Goal: Task Accomplishment & Management: Manage account settings

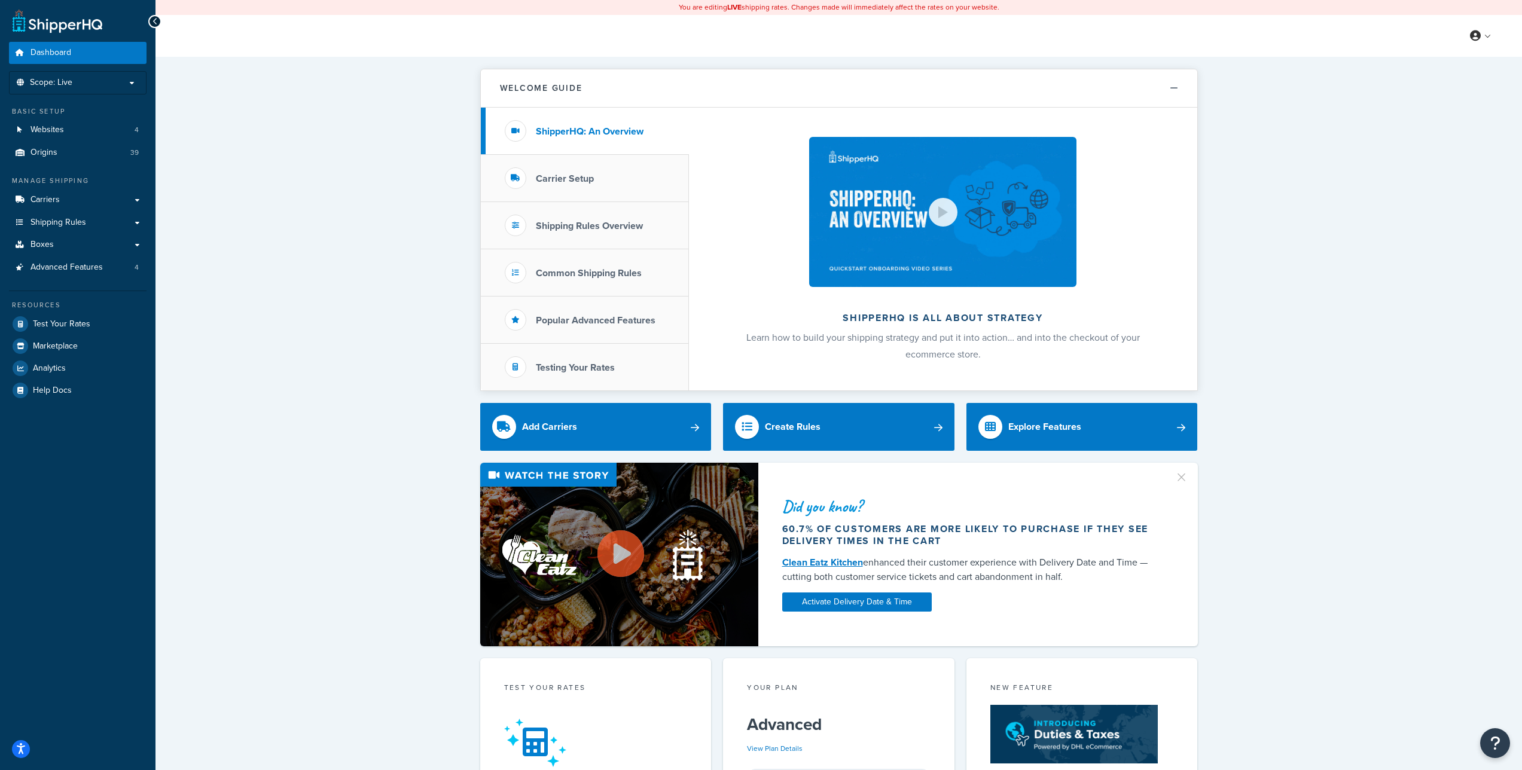
click at [1400, 242] on div "Welcome Guide ShipperHQ: An Overview Carrier Setup Shipping Rules Overview Comm…" at bounding box center [839, 645] width 1367 height 1176
click at [121, 82] on p "Scope: Live" at bounding box center [77, 83] width 127 height 10
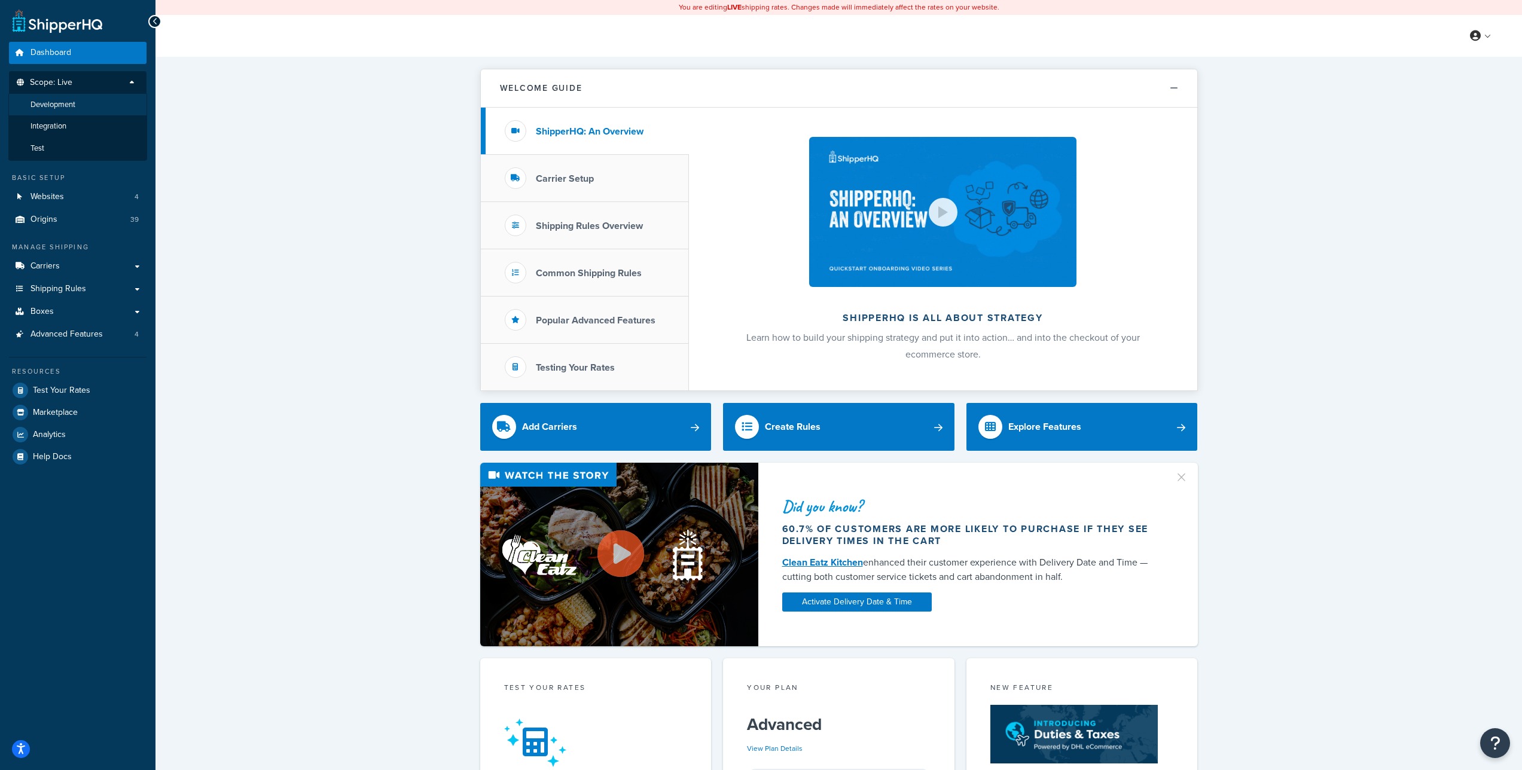
click at [92, 97] on li "Development" at bounding box center [77, 105] width 139 height 22
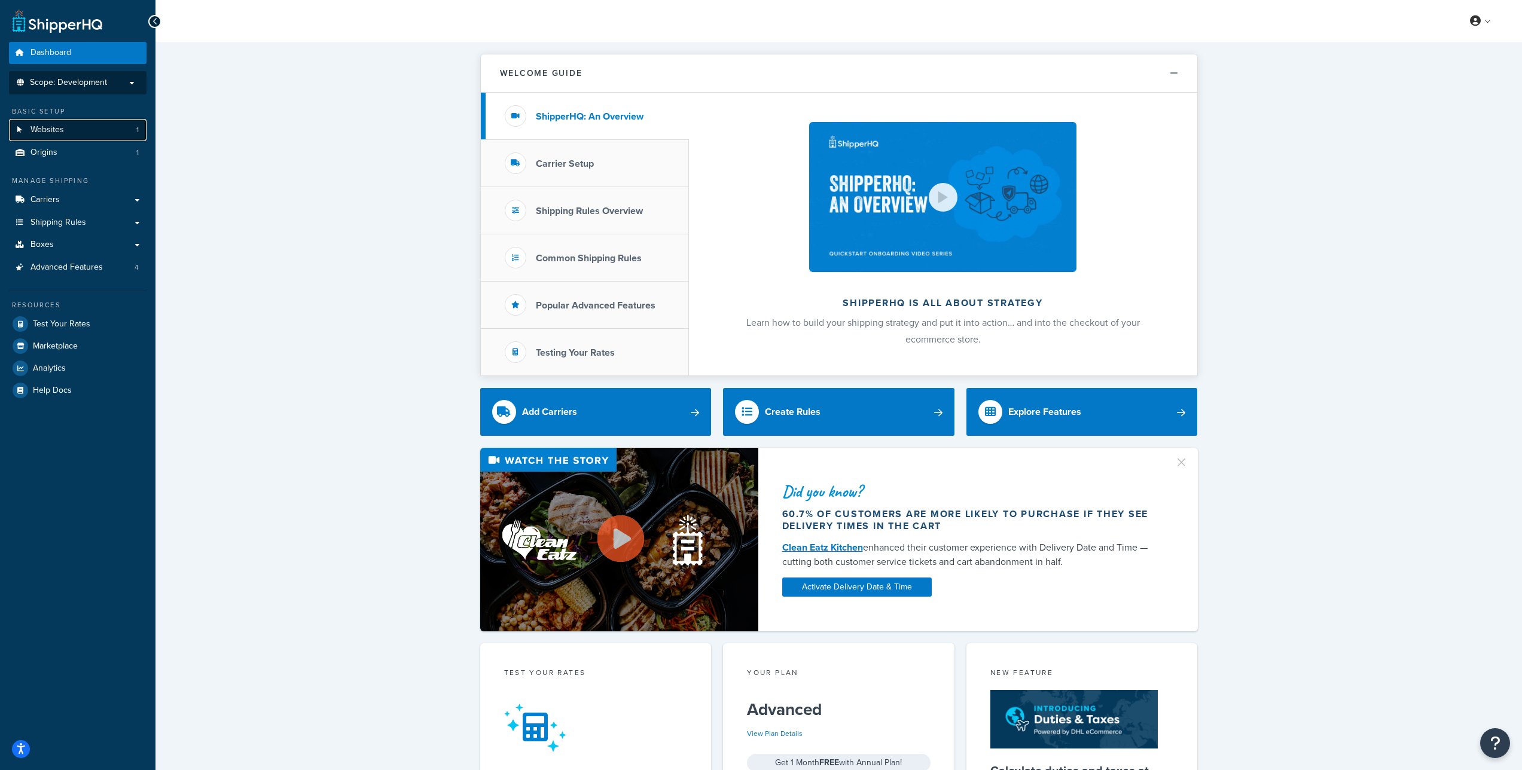
click at [80, 127] on link "Websites 1" at bounding box center [78, 130] width 138 height 22
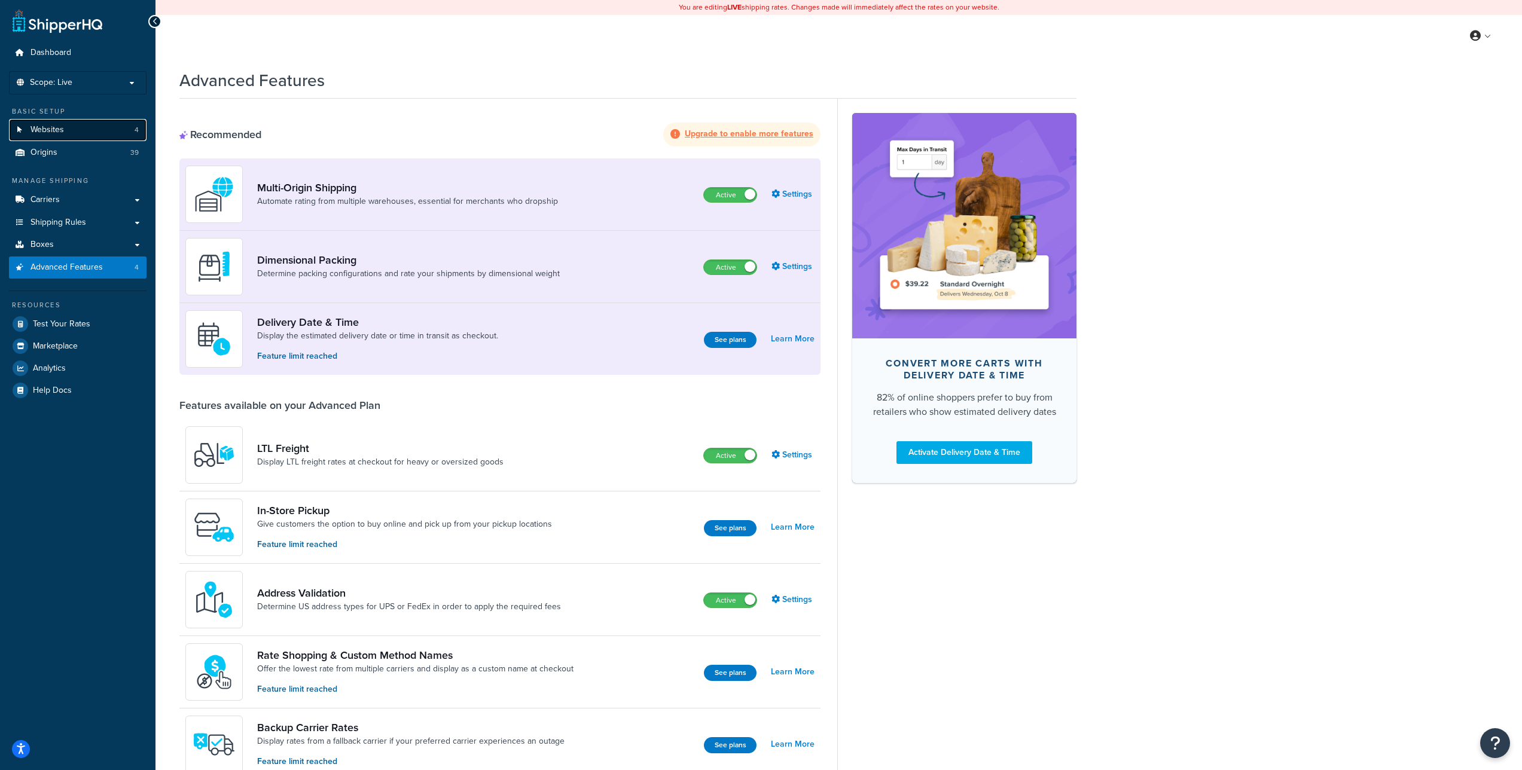
click at [45, 126] on span "Websites" at bounding box center [47, 130] width 33 height 10
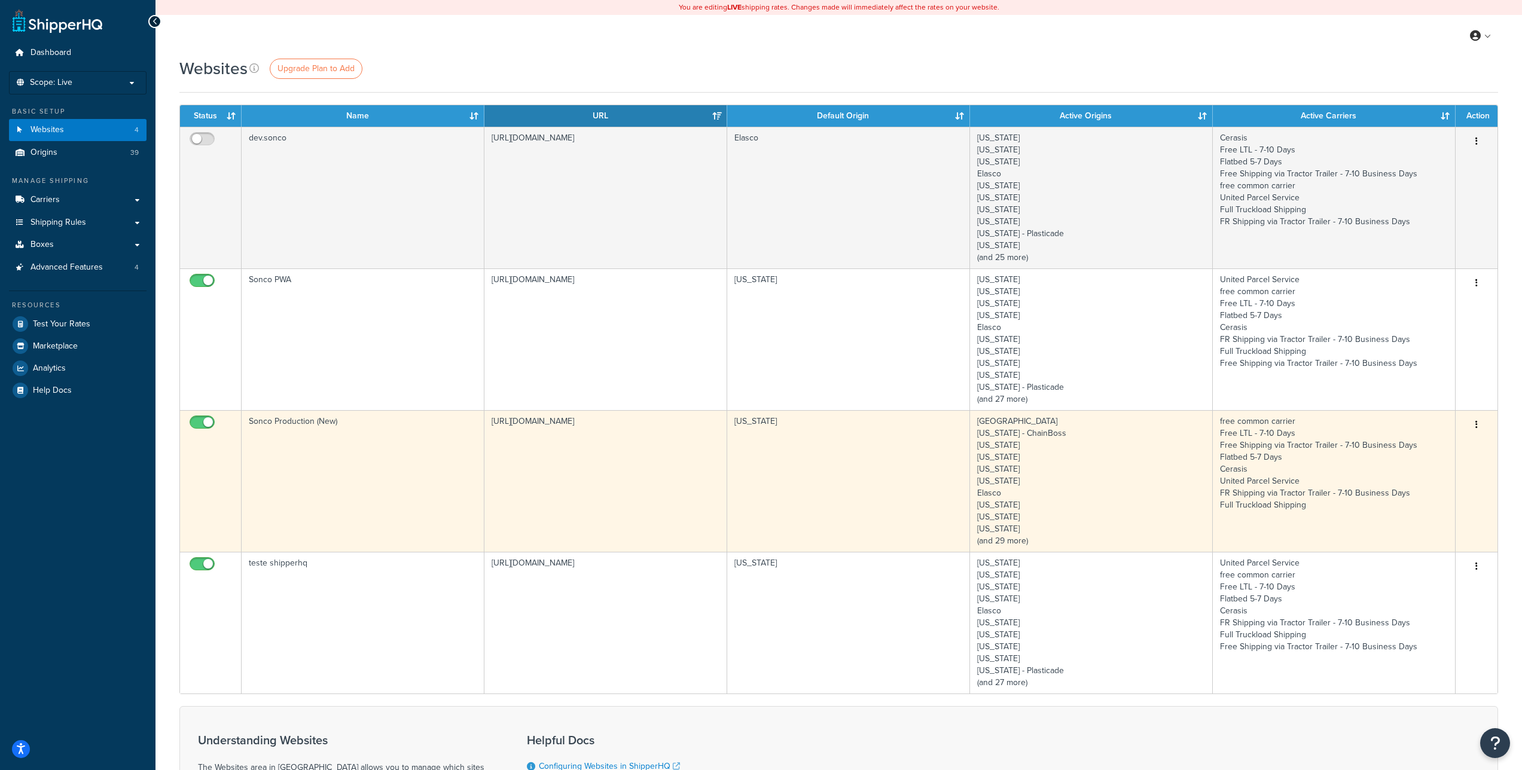
click at [1475, 423] on button "button" at bounding box center [1476, 425] width 17 height 19
click at [1449, 445] on link "Edit" at bounding box center [1428, 449] width 94 height 25
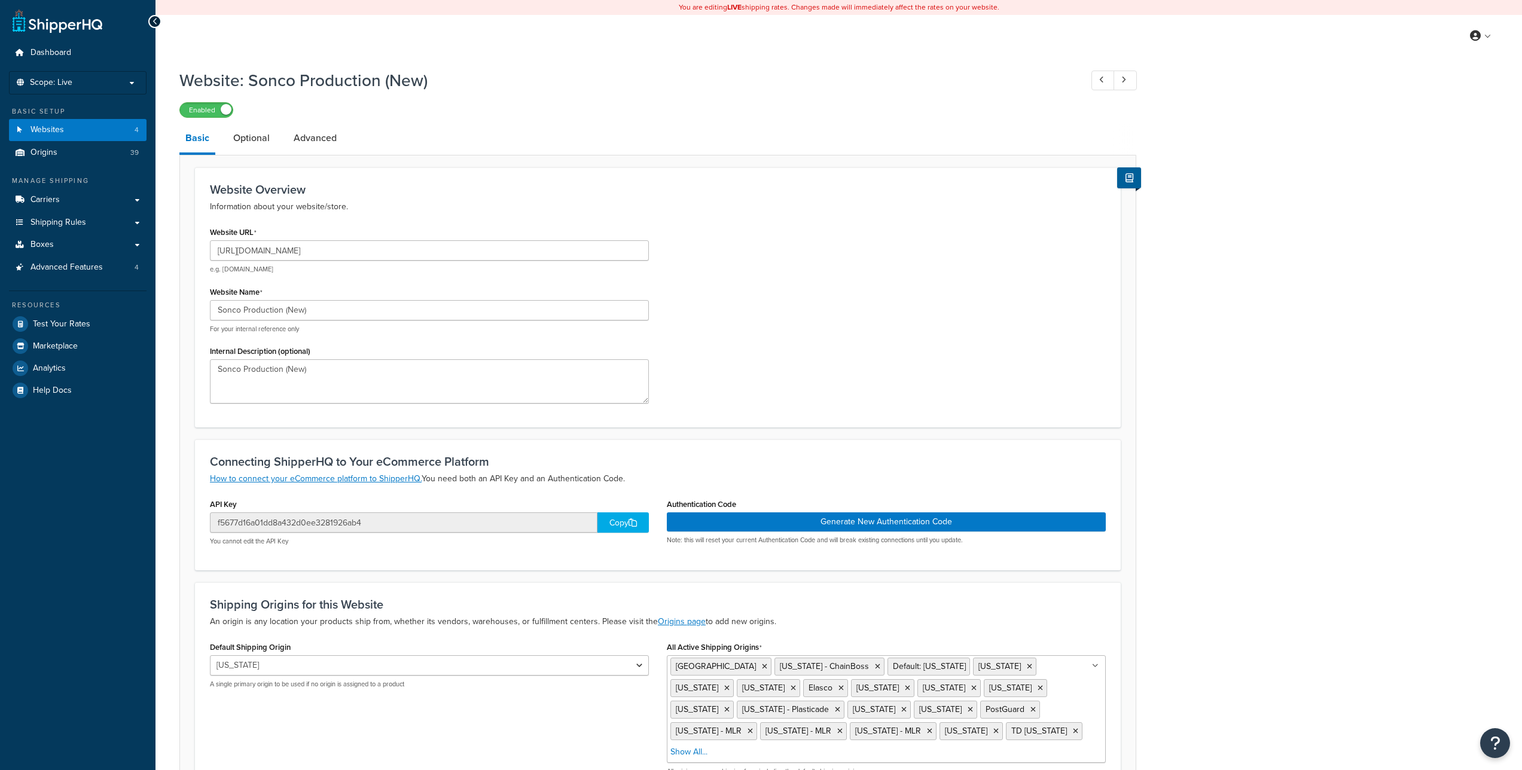
select select "5563"
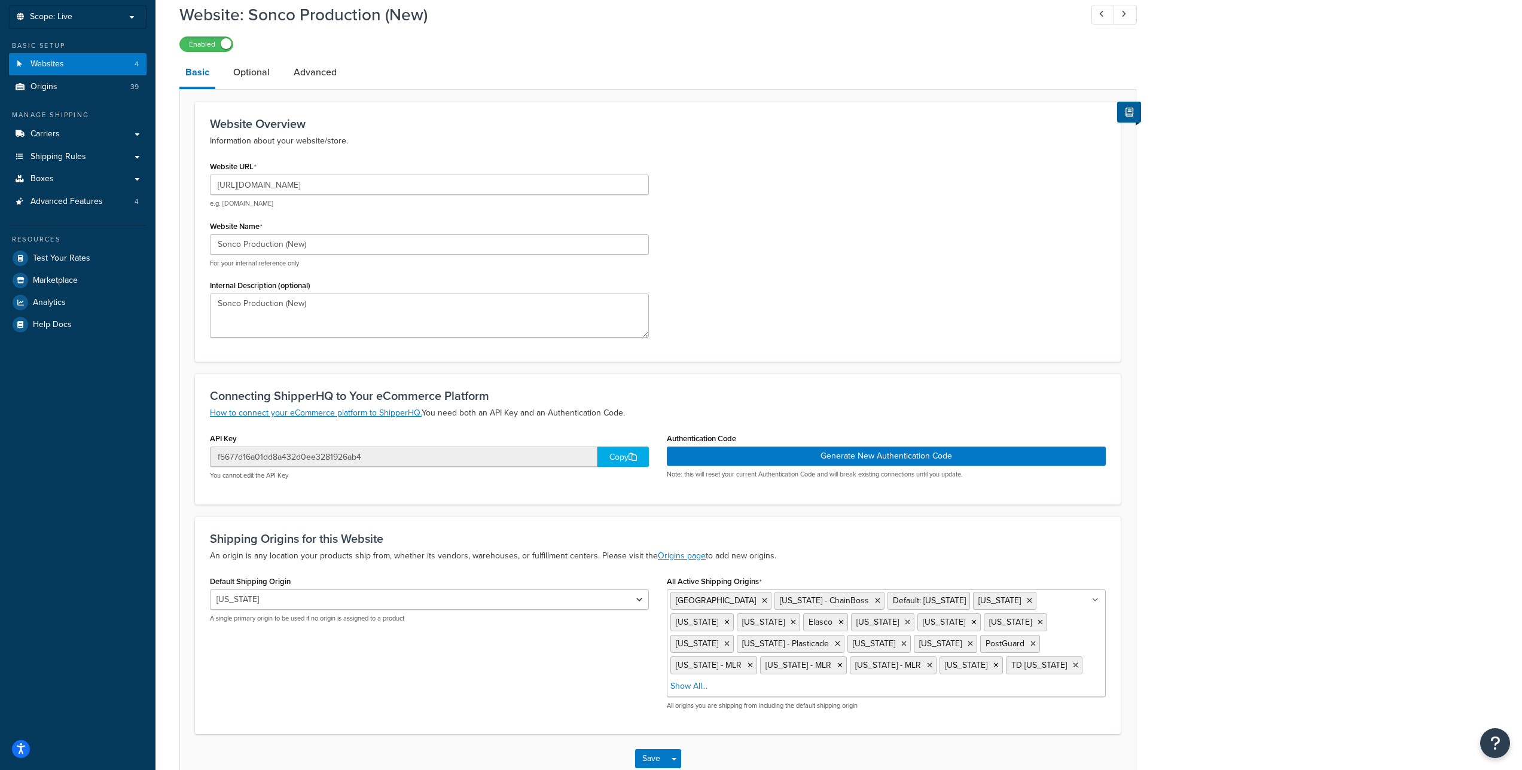
scroll to position [63, 0]
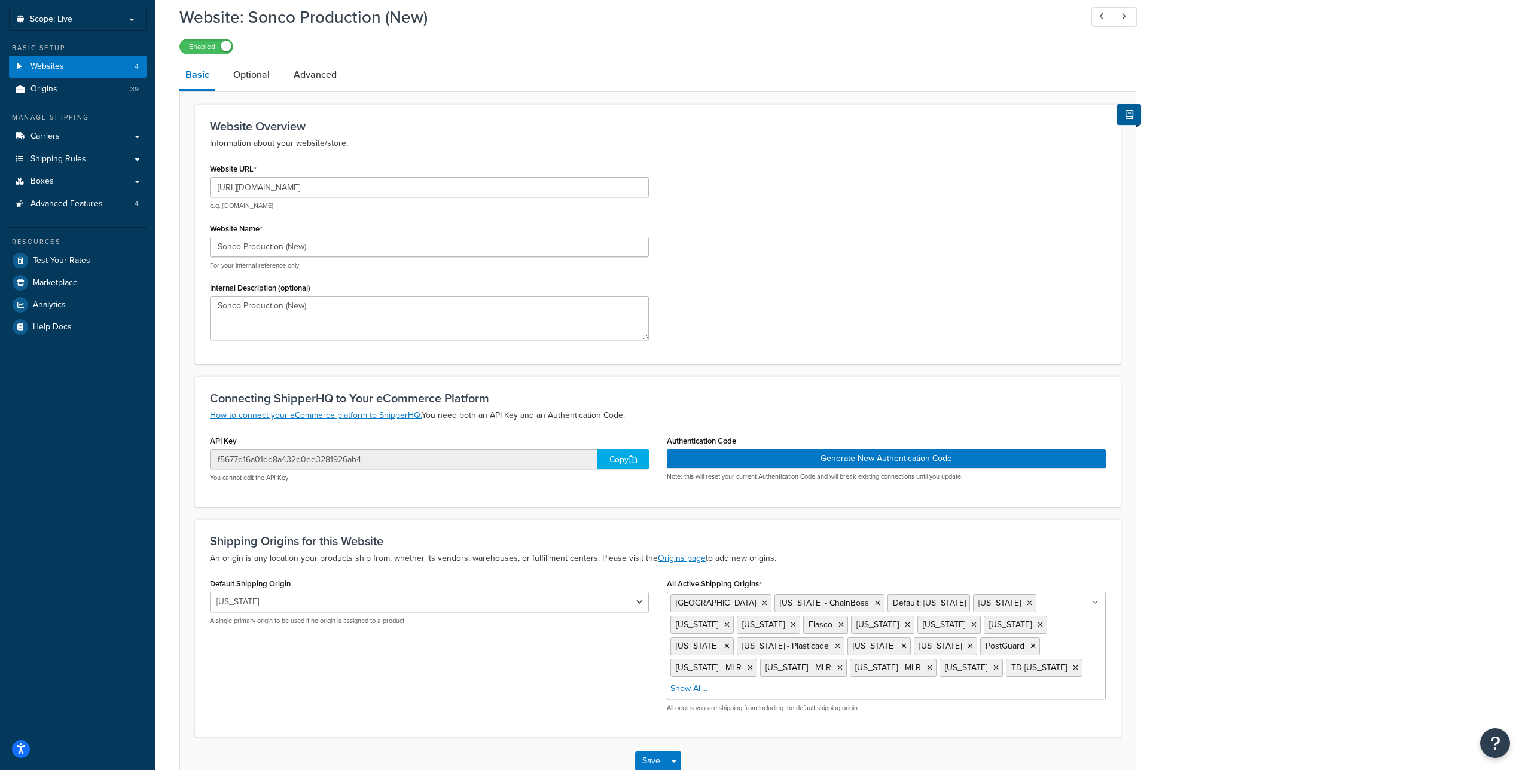
click at [1209, 159] on div "Website: Sonco Production (New) Enabled Basic Optional Advanced Website Overvie…" at bounding box center [839, 407] width 1367 height 817
click at [1390, 225] on div "Website: Sonco Production (New) Enabled Basic Optional Advanced Website Overvie…" at bounding box center [839, 407] width 1367 height 817
click at [1416, 465] on div "Website: Sonco Production (New) Enabled Basic Optional Advanced Website Overvie…" at bounding box center [839, 407] width 1367 height 817
click at [1298, 200] on div "Website: Sonco Production (New) Enabled Basic Optional Advanced Website Overvie…" at bounding box center [839, 407] width 1367 height 817
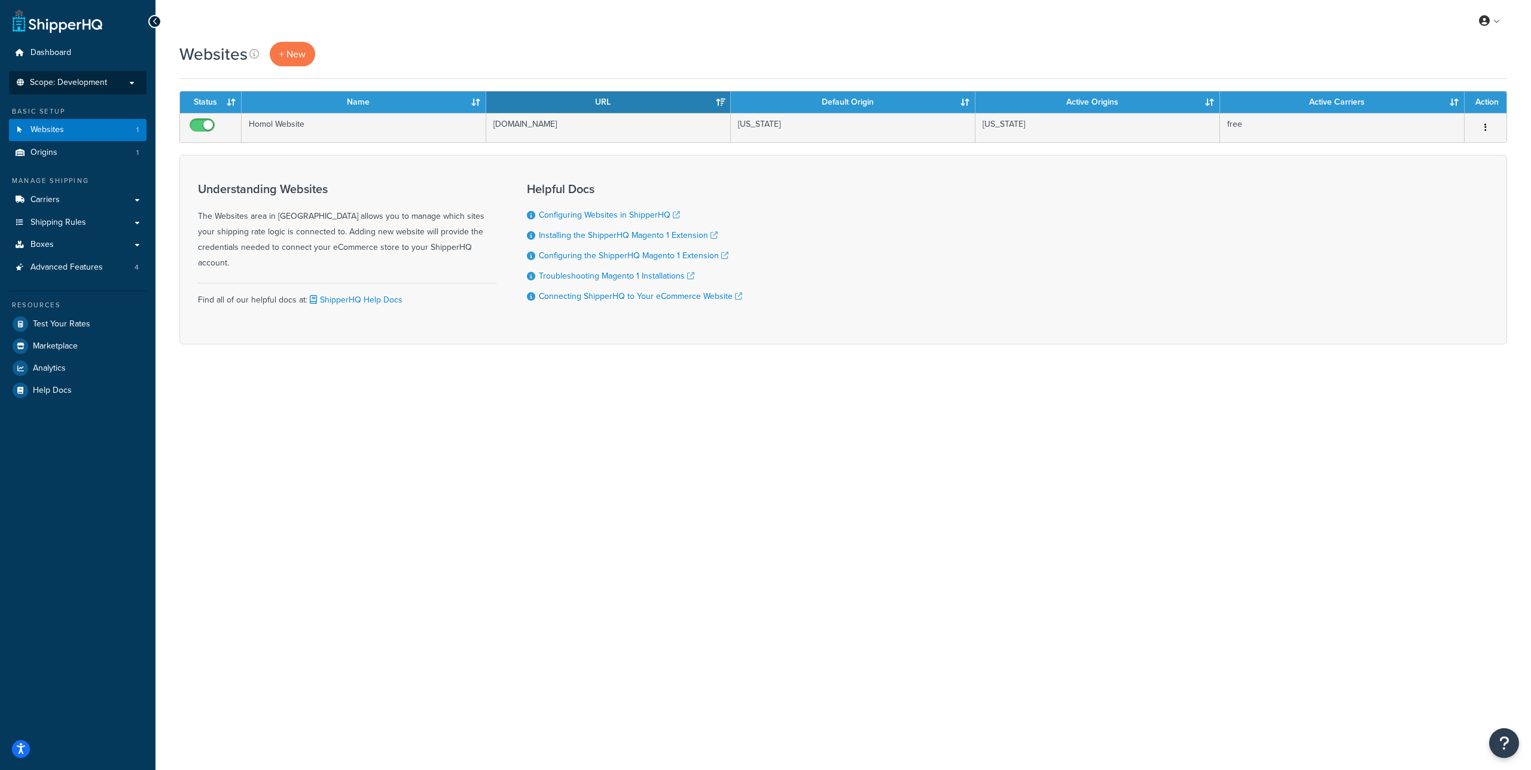
click at [90, 84] on span "Scope: Development" at bounding box center [68, 83] width 77 height 10
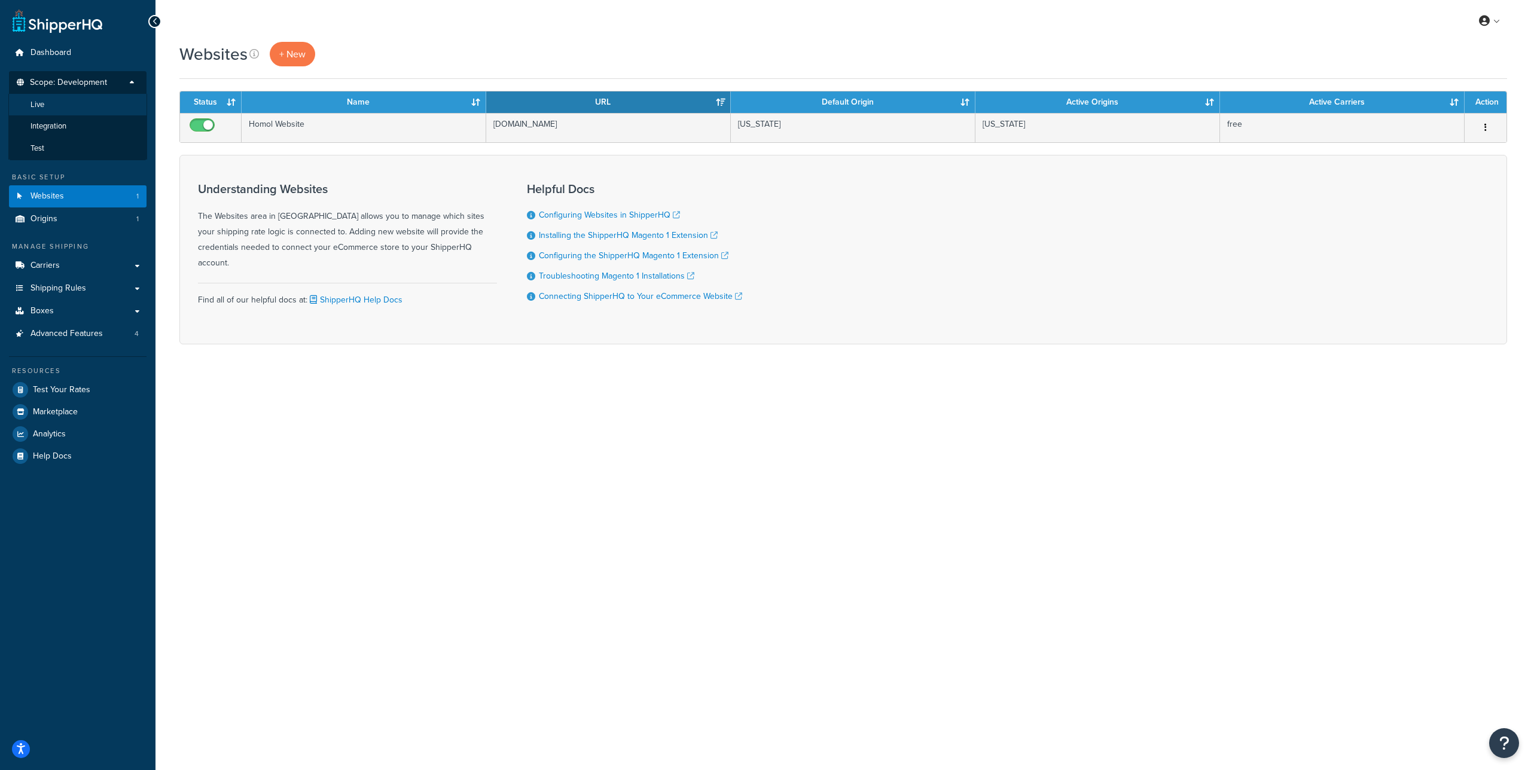
click at [83, 109] on li "Live" at bounding box center [77, 105] width 139 height 22
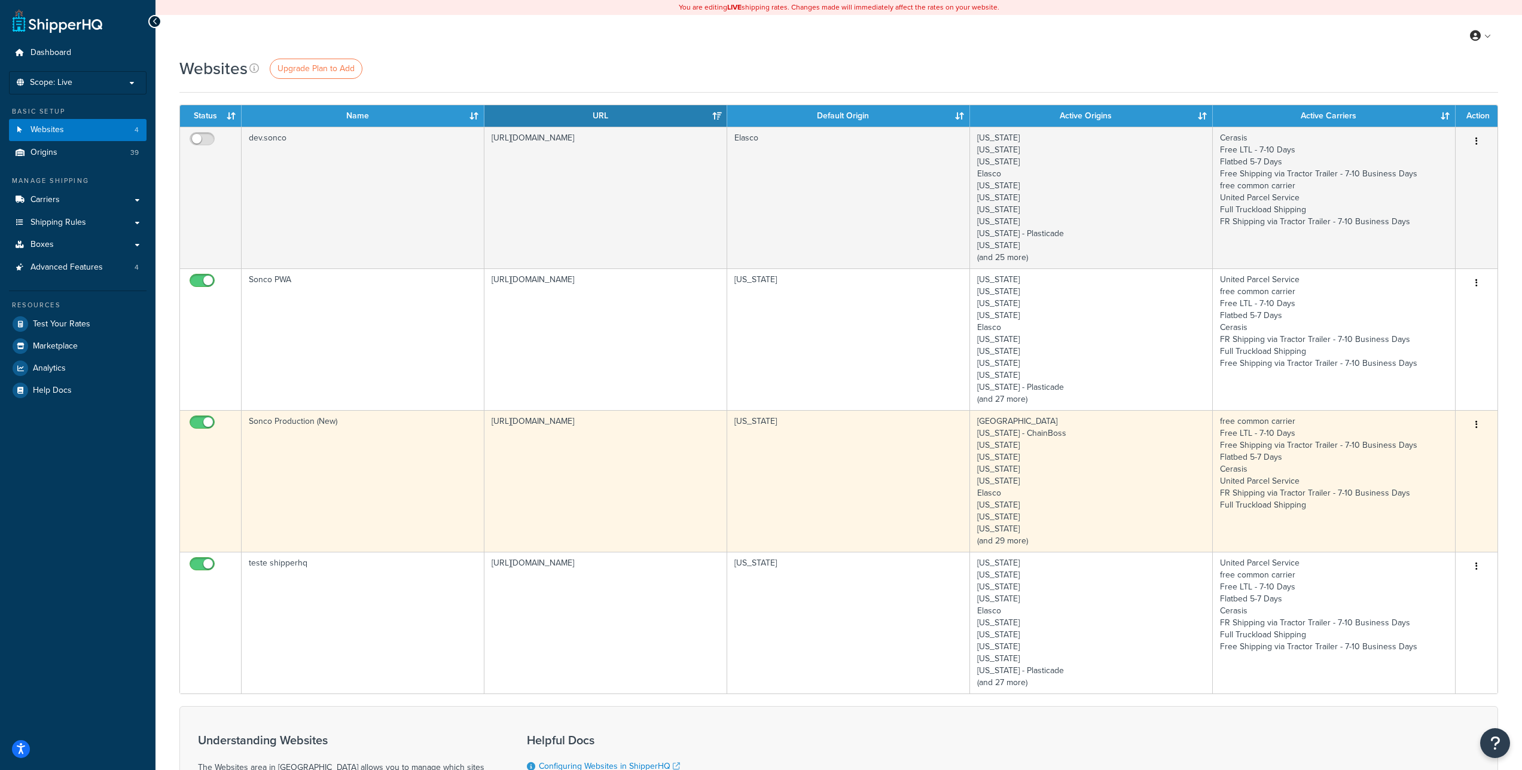
click at [1477, 423] on icon "button" at bounding box center [1476, 424] width 2 height 8
click at [1438, 446] on link "Edit" at bounding box center [1428, 449] width 94 height 25
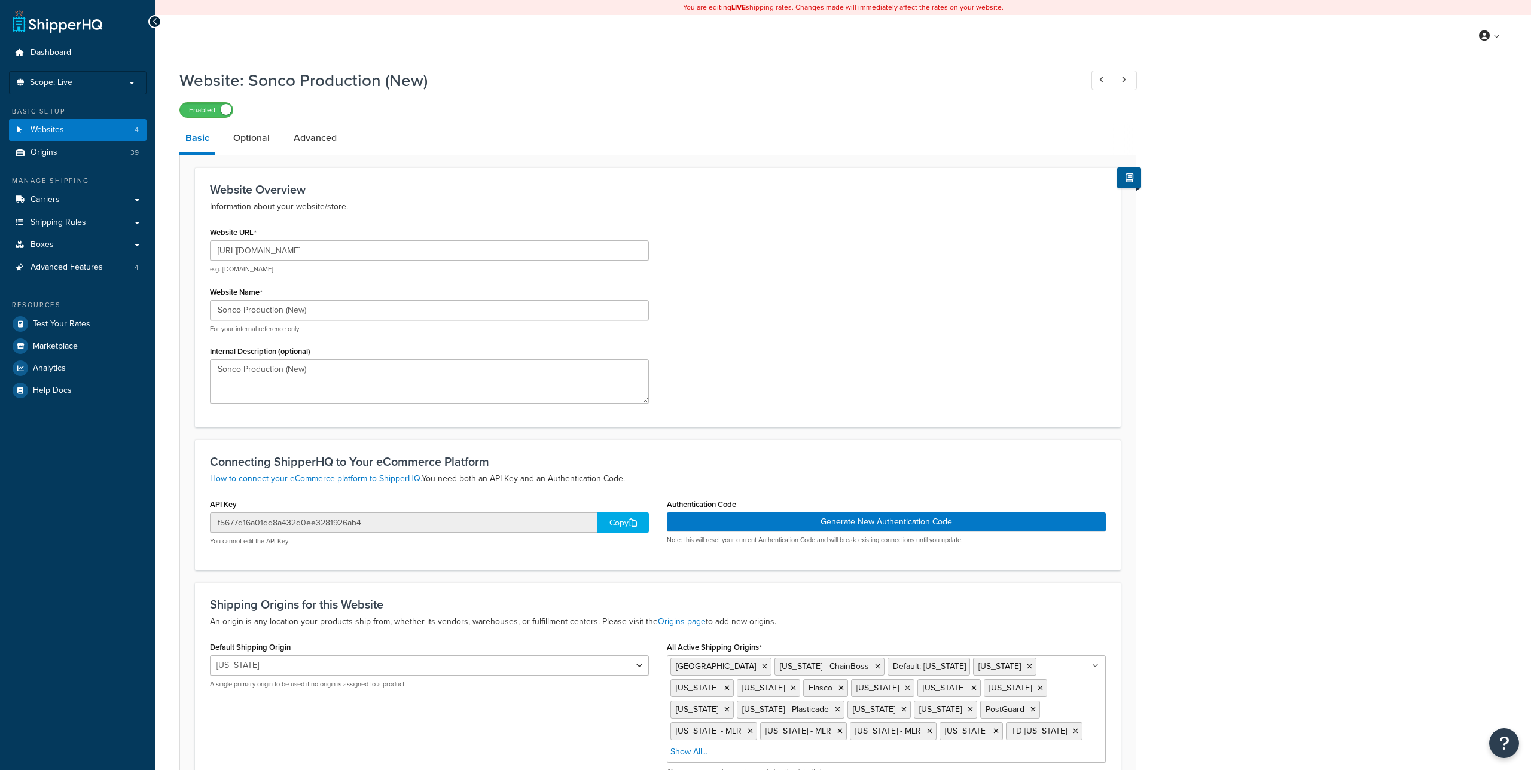
select select "5563"
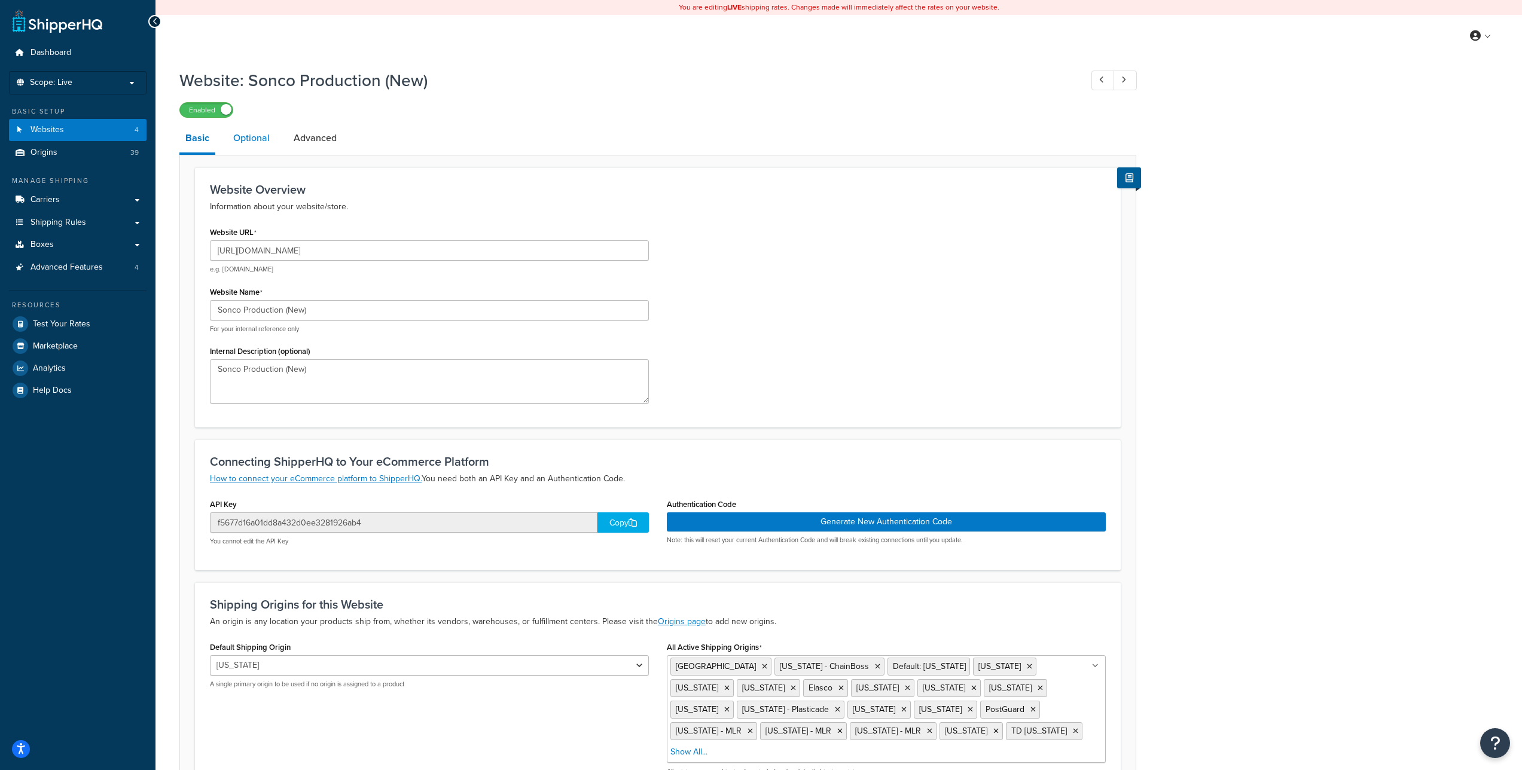
click at [258, 136] on link "Optional" at bounding box center [251, 138] width 48 height 29
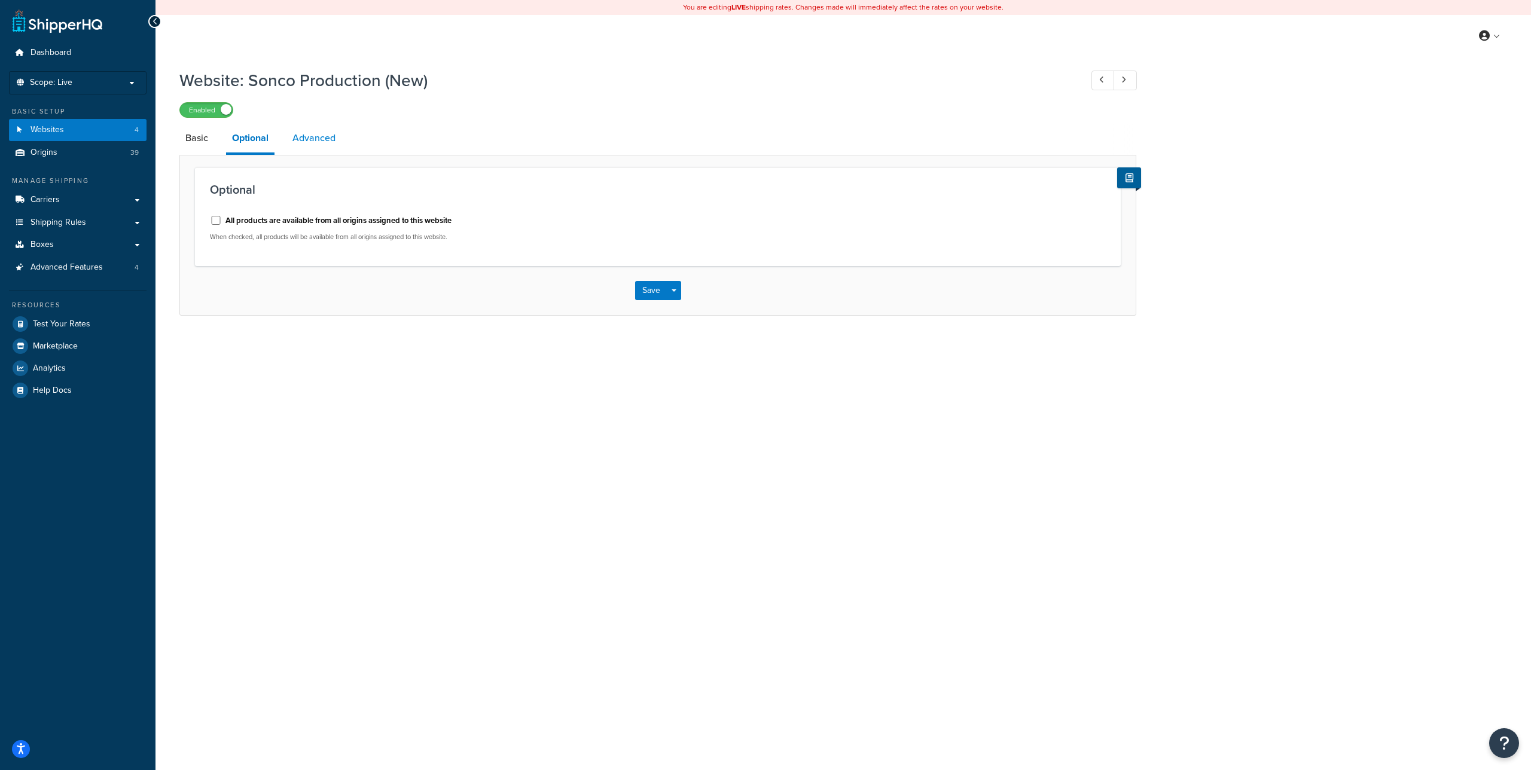
click at [313, 138] on link "Advanced" at bounding box center [313, 138] width 55 height 29
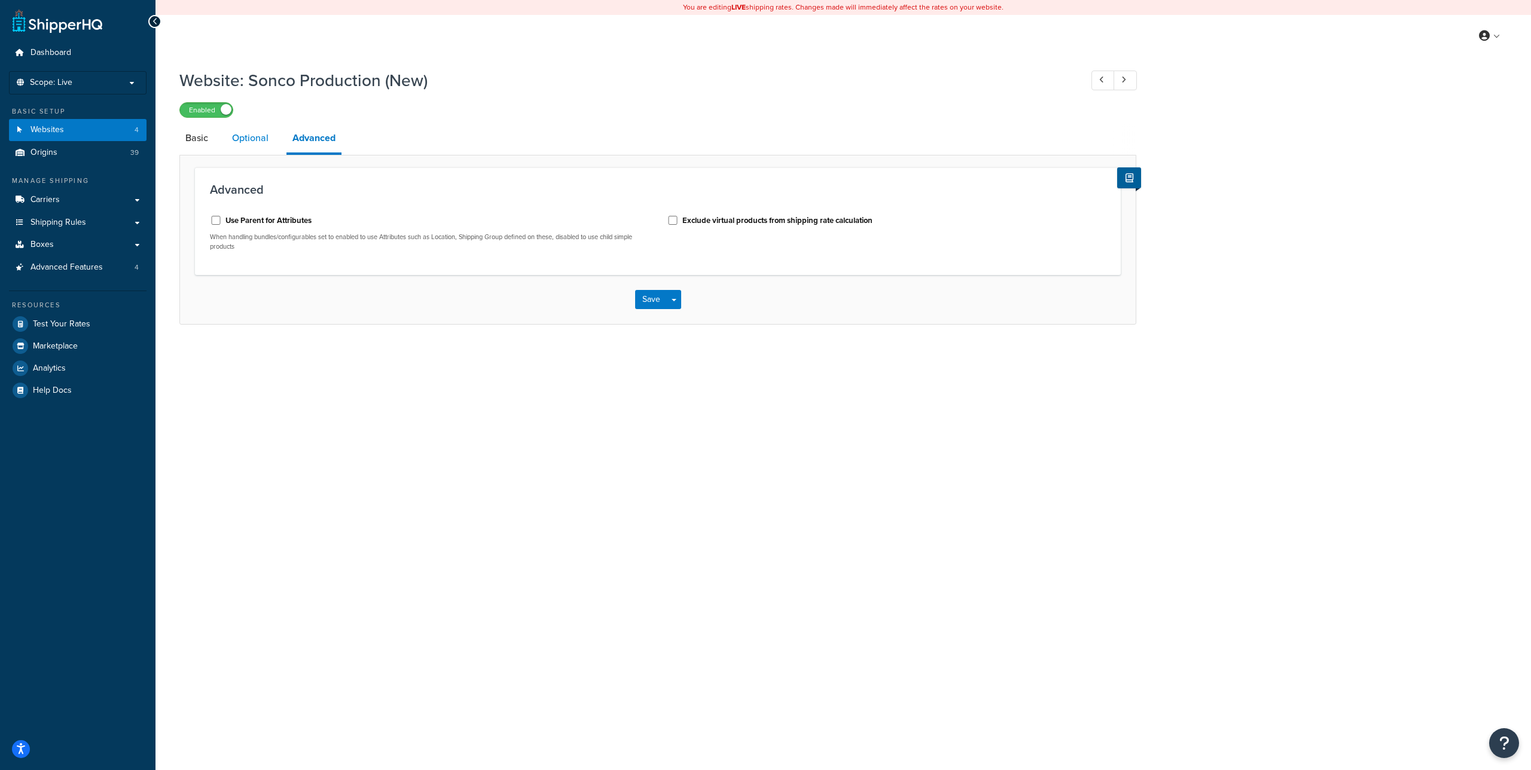
click at [261, 135] on link "Optional" at bounding box center [250, 138] width 48 height 29
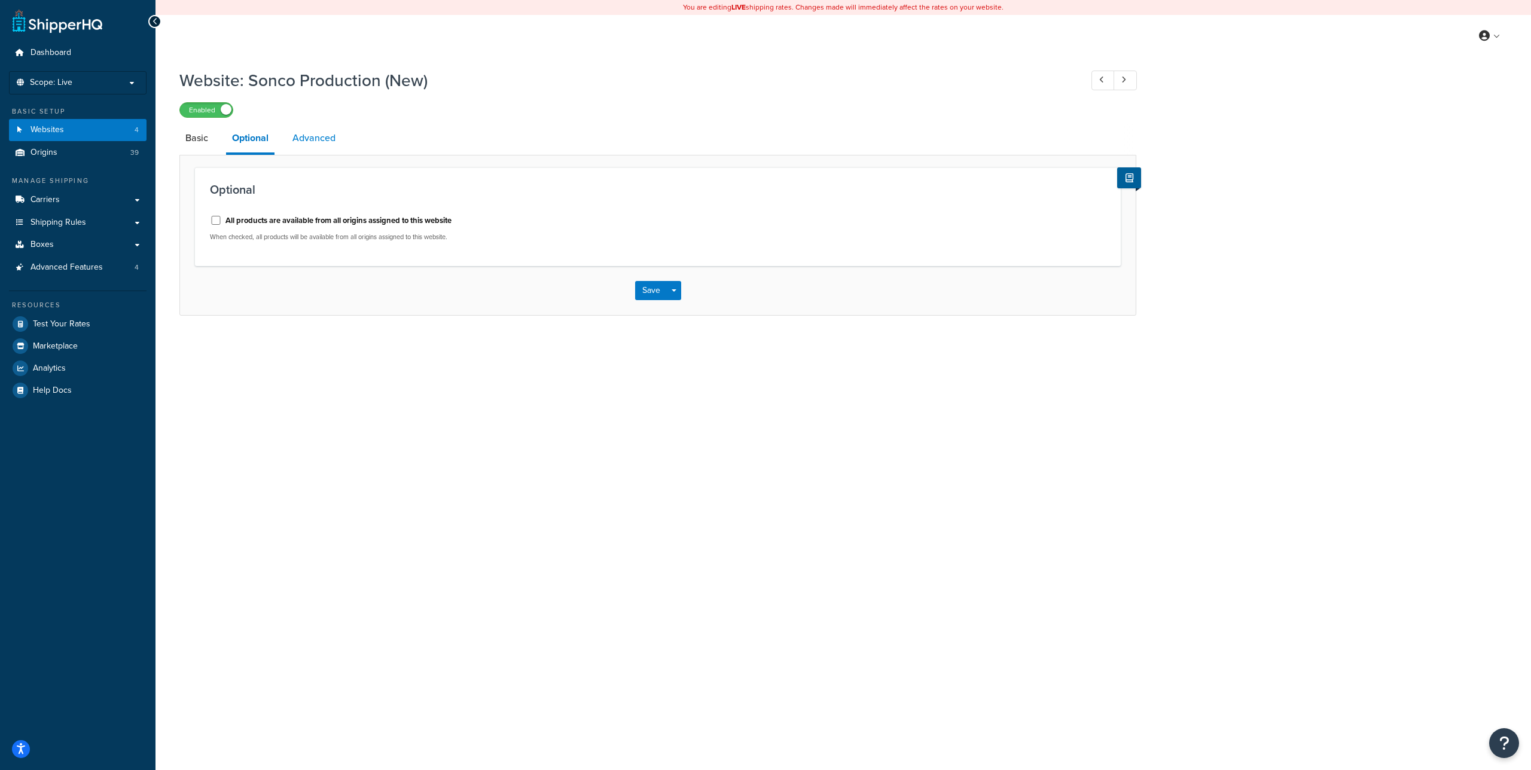
click at [313, 139] on link "Advanced" at bounding box center [313, 138] width 55 height 29
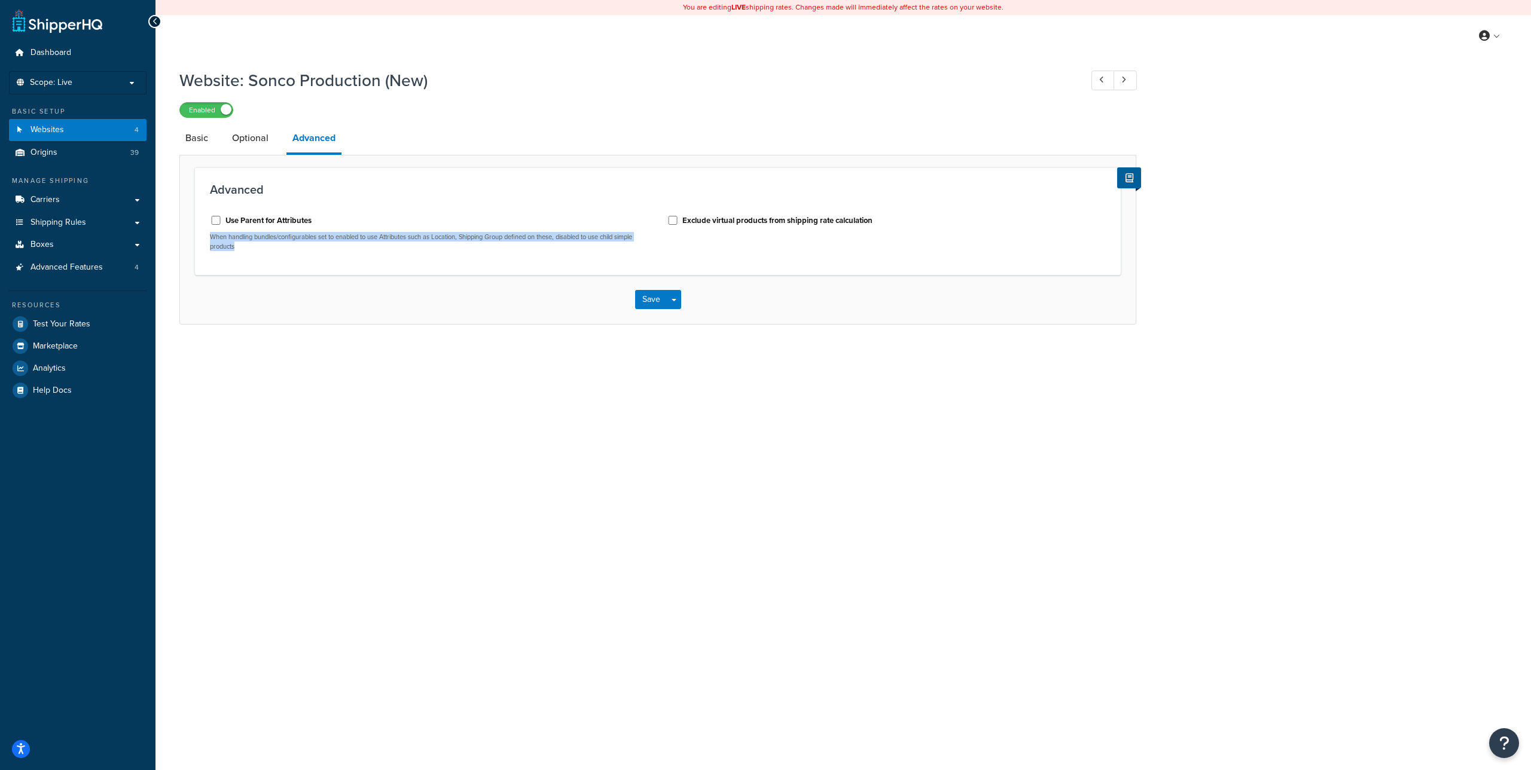
drag, startPoint x: 258, startPoint y: 248, endPoint x: 207, endPoint y: 236, distance: 52.1
click at [207, 236] on div "Use Parent for Attributes When handling bundles/configurables set to enabled to…" at bounding box center [429, 233] width 457 height 54
copy p "When handling bundles/configurables set to enabled to use Attributes such as Lo…"
drag, startPoint x: 947, startPoint y: 481, endPoint x: 918, endPoint y: 475, distance: 29.9
click at [947, 481] on div "You are editing LIVE shipping rates. Changes made will immediately affect the r…" at bounding box center [844, 385] width 1376 height 770
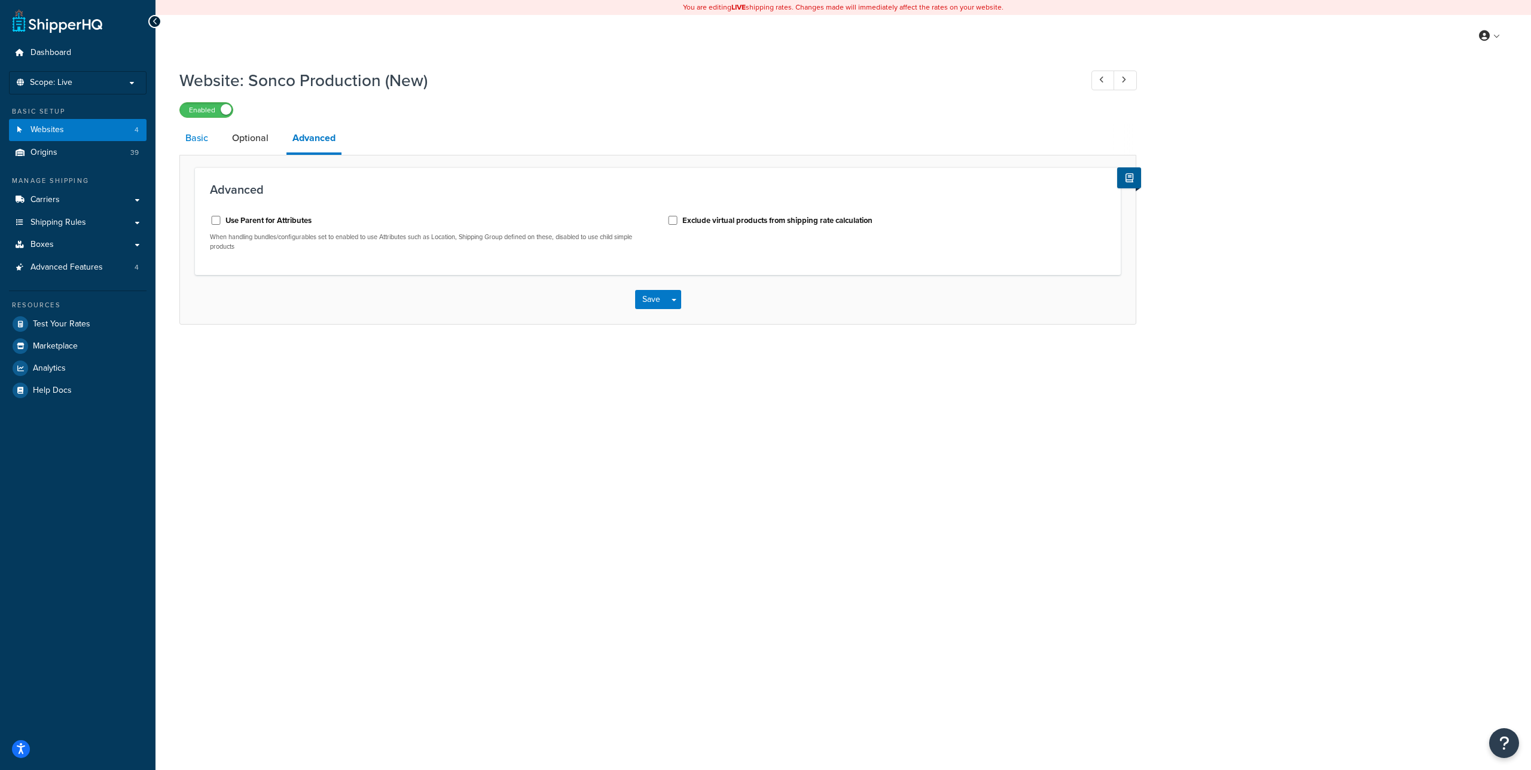
click at [205, 141] on link "Basic" at bounding box center [196, 138] width 35 height 29
select select "5563"
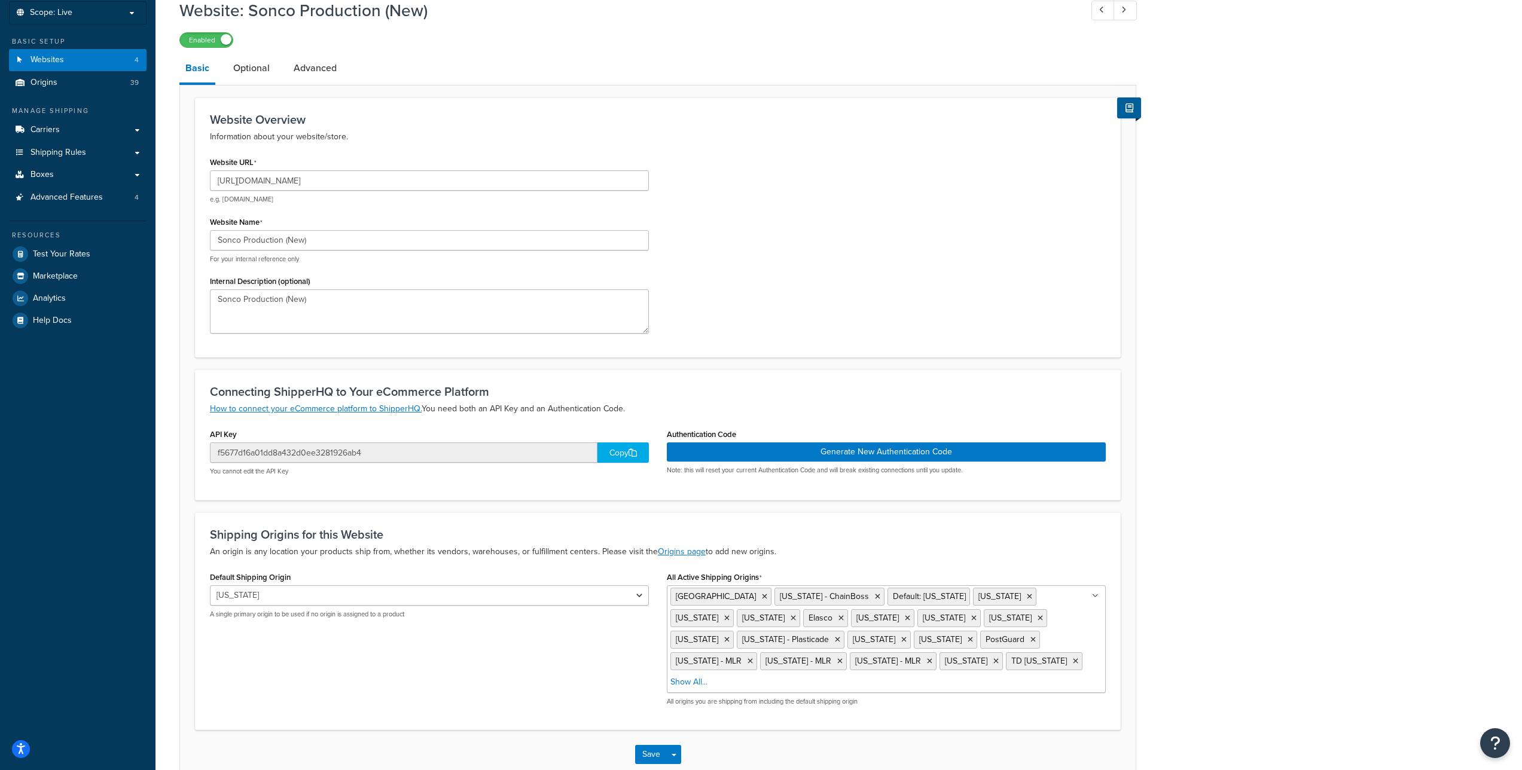
scroll to position [79, 0]
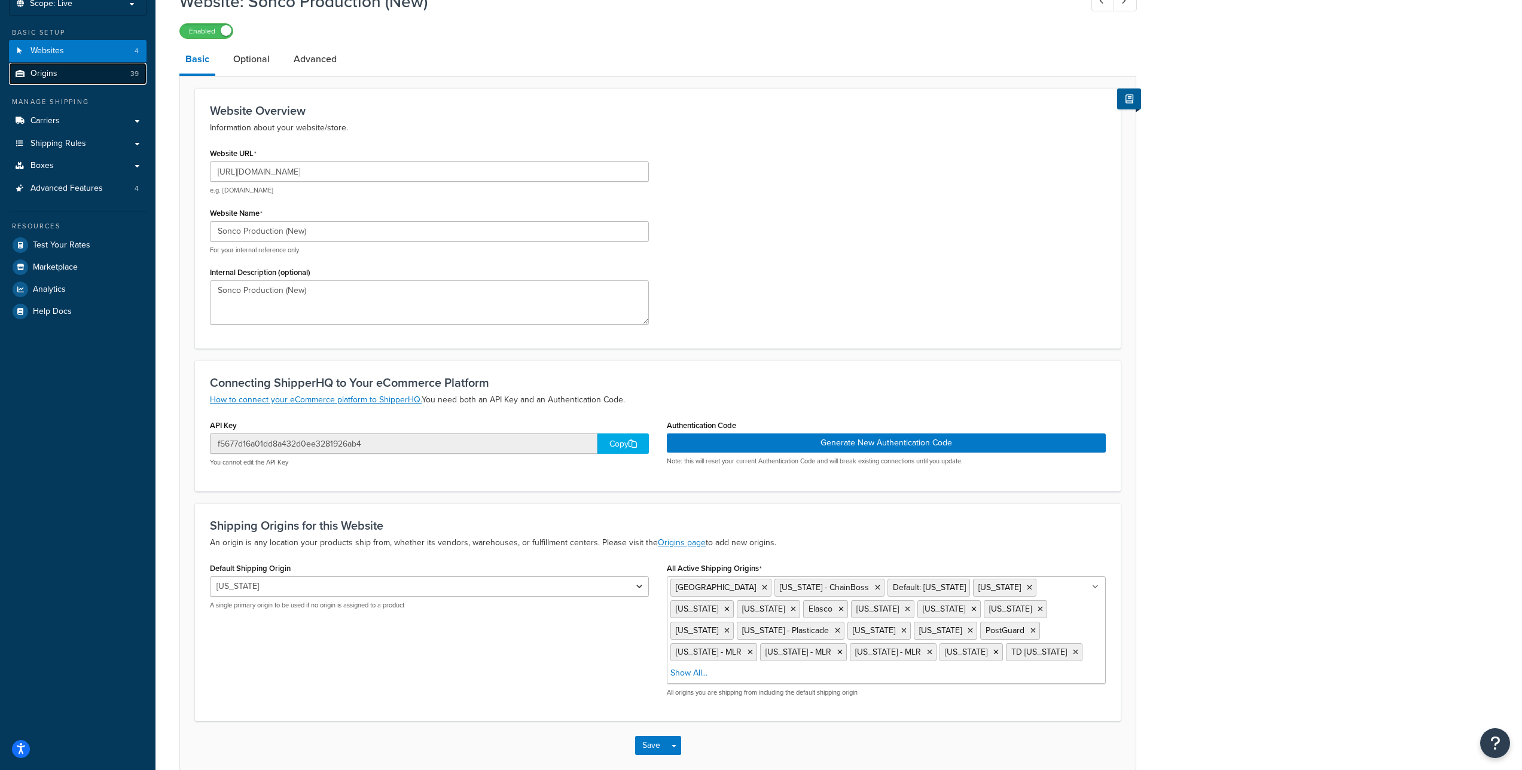
click at [67, 78] on link "Origins 39" at bounding box center [78, 74] width 138 height 22
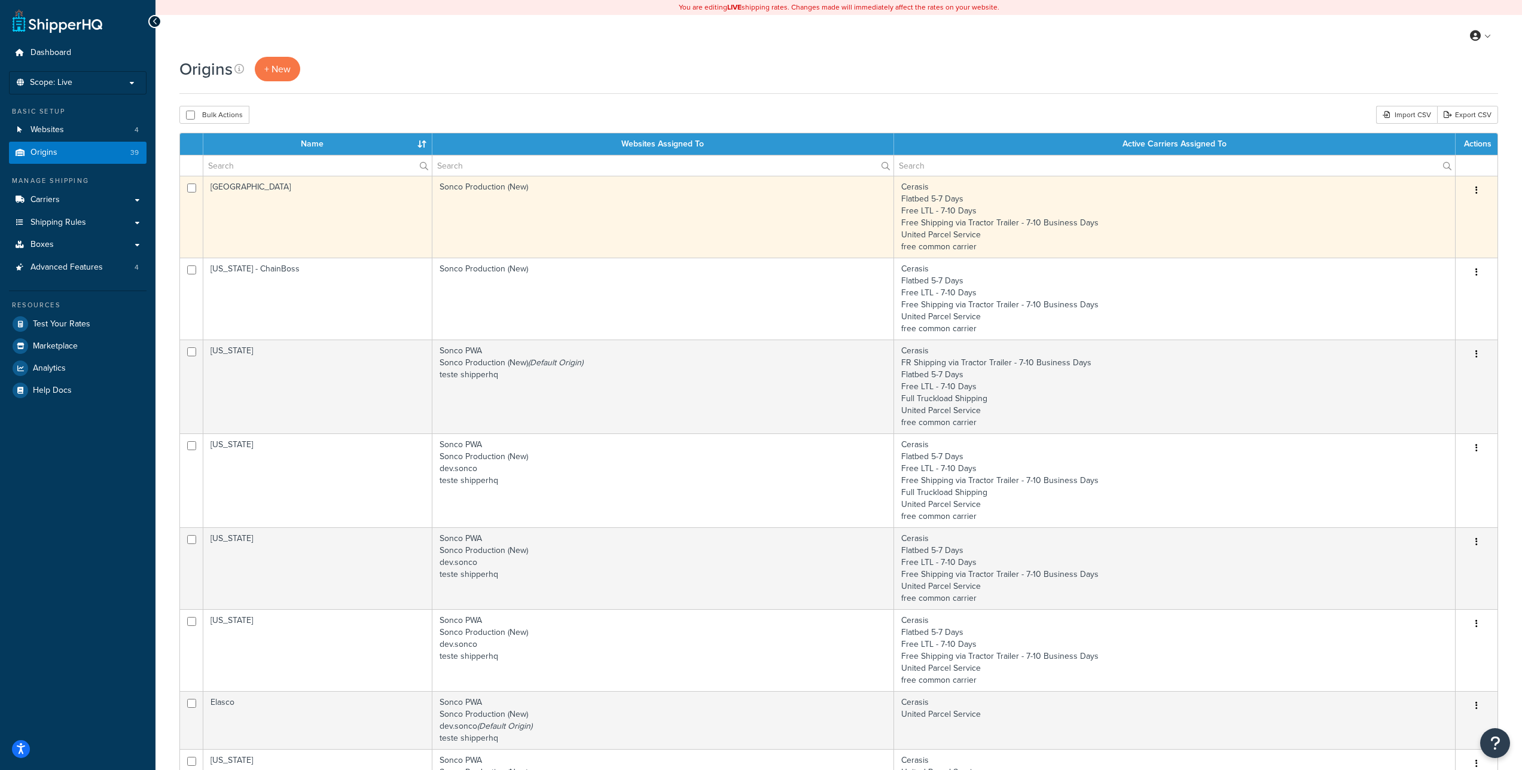
click at [1479, 190] on button "button" at bounding box center [1476, 190] width 17 height 19
click at [1441, 218] on link "Edit" at bounding box center [1437, 213] width 94 height 25
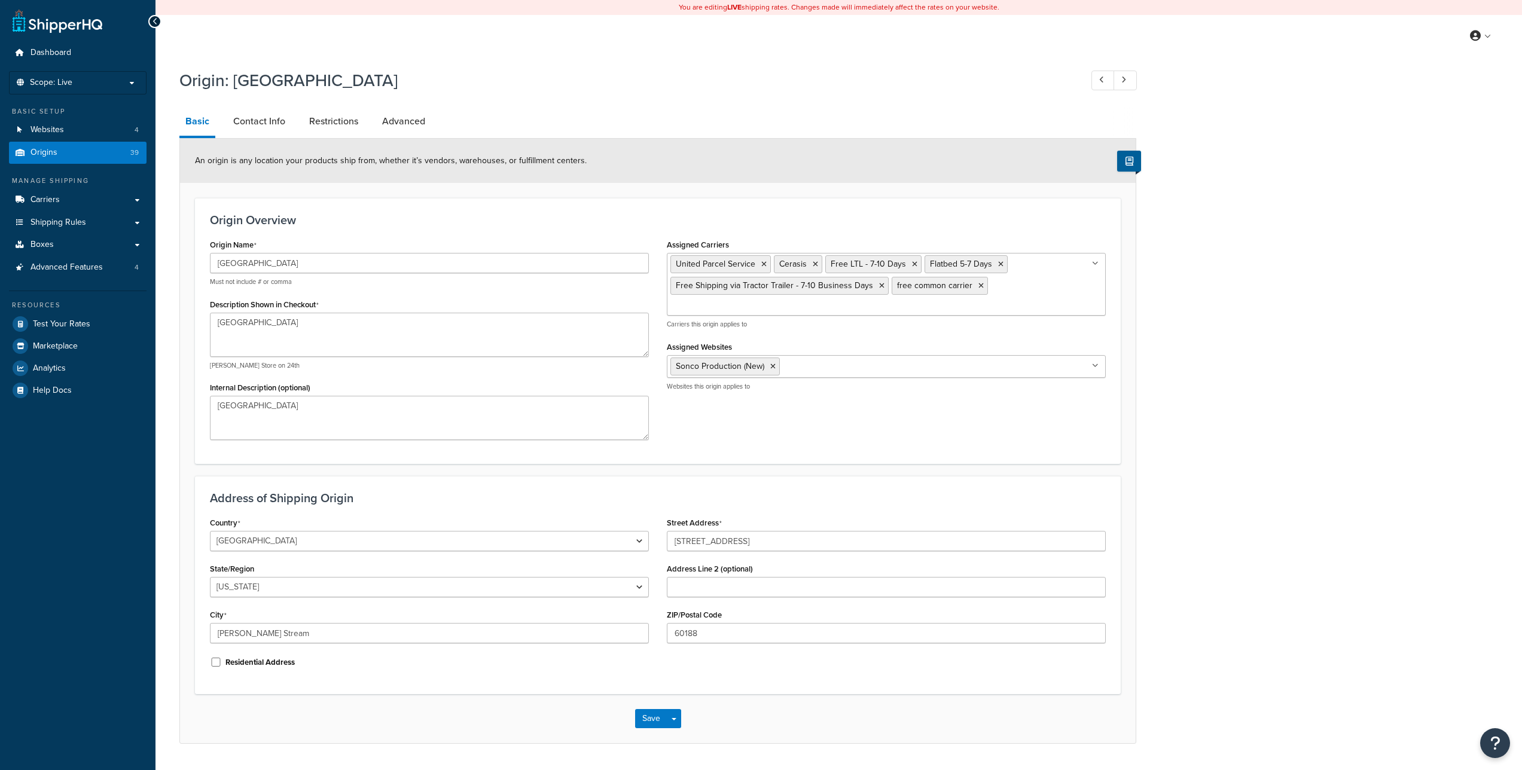
select select "13"
click at [1233, 416] on div "Origin: [GEOGRAPHIC_DATA] Basic Contact Info Restrictions Advanced An origin is…" at bounding box center [839, 418] width 1367 height 711
click at [1096, 362] on icon at bounding box center [1095, 365] width 7 height 7
click at [1202, 359] on div "Origin: [GEOGRAPHIC_DATA] Basic Contact Info Restrictions Advanced An origin is…" at bounding box center [839, 418] width 1367 height 711
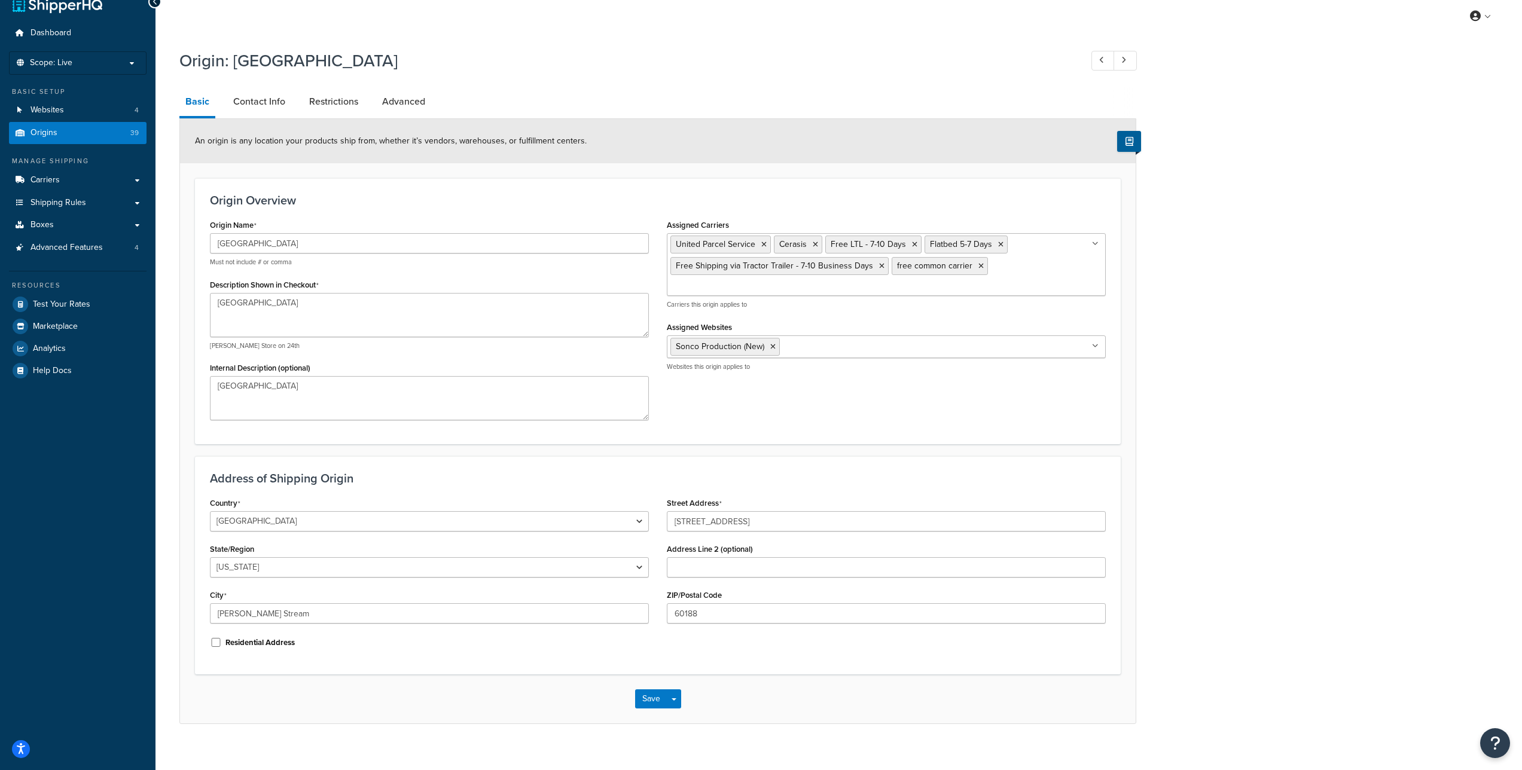
scroll to position [20, 0]
click at [257, 97] on link "Contact Info" at bounding box center [259, 101] width 64 height 29
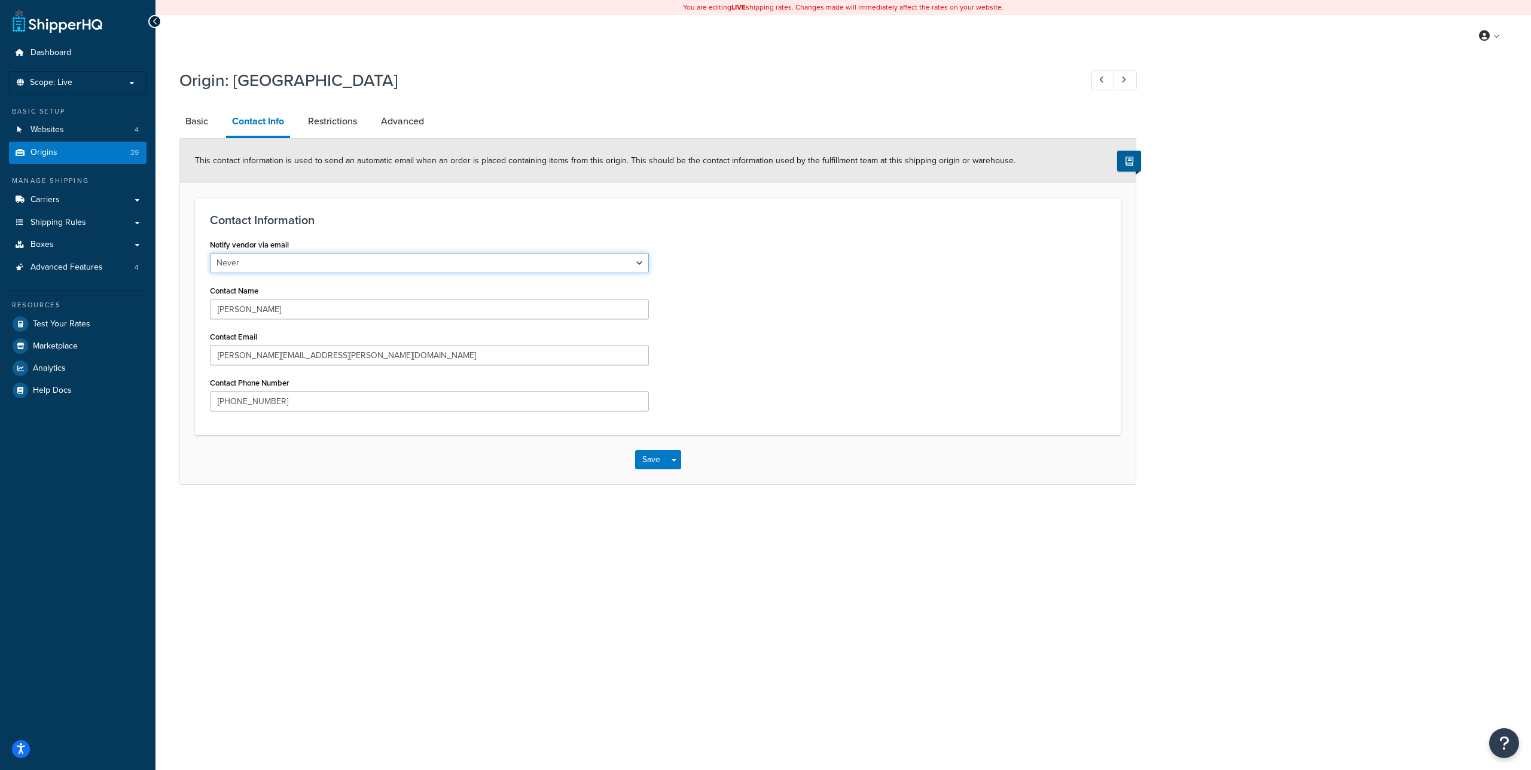
click at [636, 260] on select "Never When Order is Placed When Invoice is Placed" at bounding box center [429, 263] width 439 height 20
click at [677, 257] on div "Notify vendor via email Never When Order is Placed When Invoice is Placed Conta…" at bounding box center [658, 328] width 914 height 184
click at [641, 307] on input "Ed Bessner" at bounding box center [429, 309] width 439 height 20
click at [609, 349] on input "Eddie.Bessner@xpo.com" at bounding box center [429, 355] width 439 height 20
click at [588, 396] on input "240-487-1557" at bounding box center [429, 401] width 439 height 20
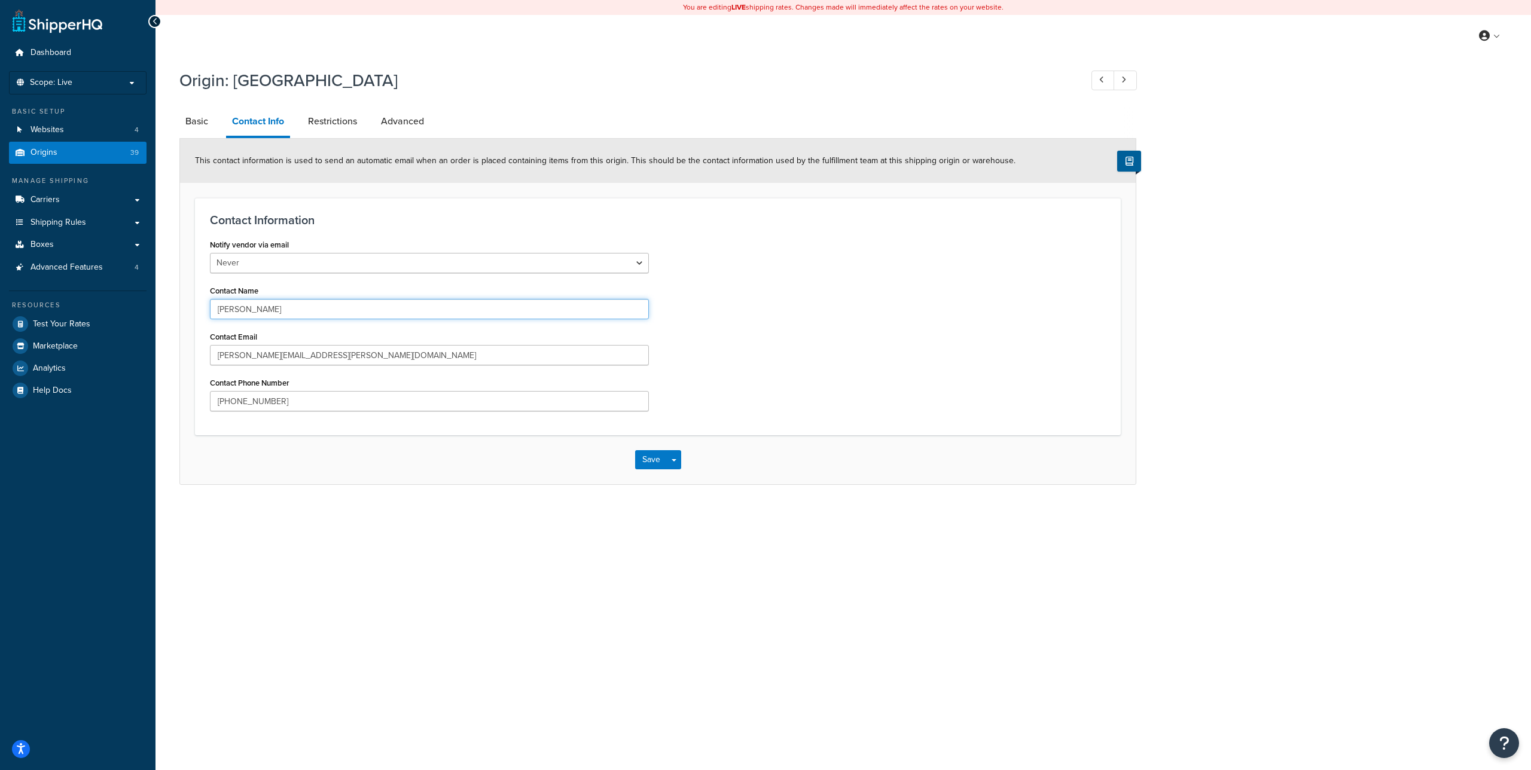
drag, startPoint x: 624, startPoint y: 311, endPoint x: 643, endPoint y: 310, distance: 19.1
click at [624, 310] on input "Ed Bessner" at bounding box center [429, 309] width 439 height 20
click at [346, 118] on link "Restrictions" at bounding box center [332, 121] width 61 height 29
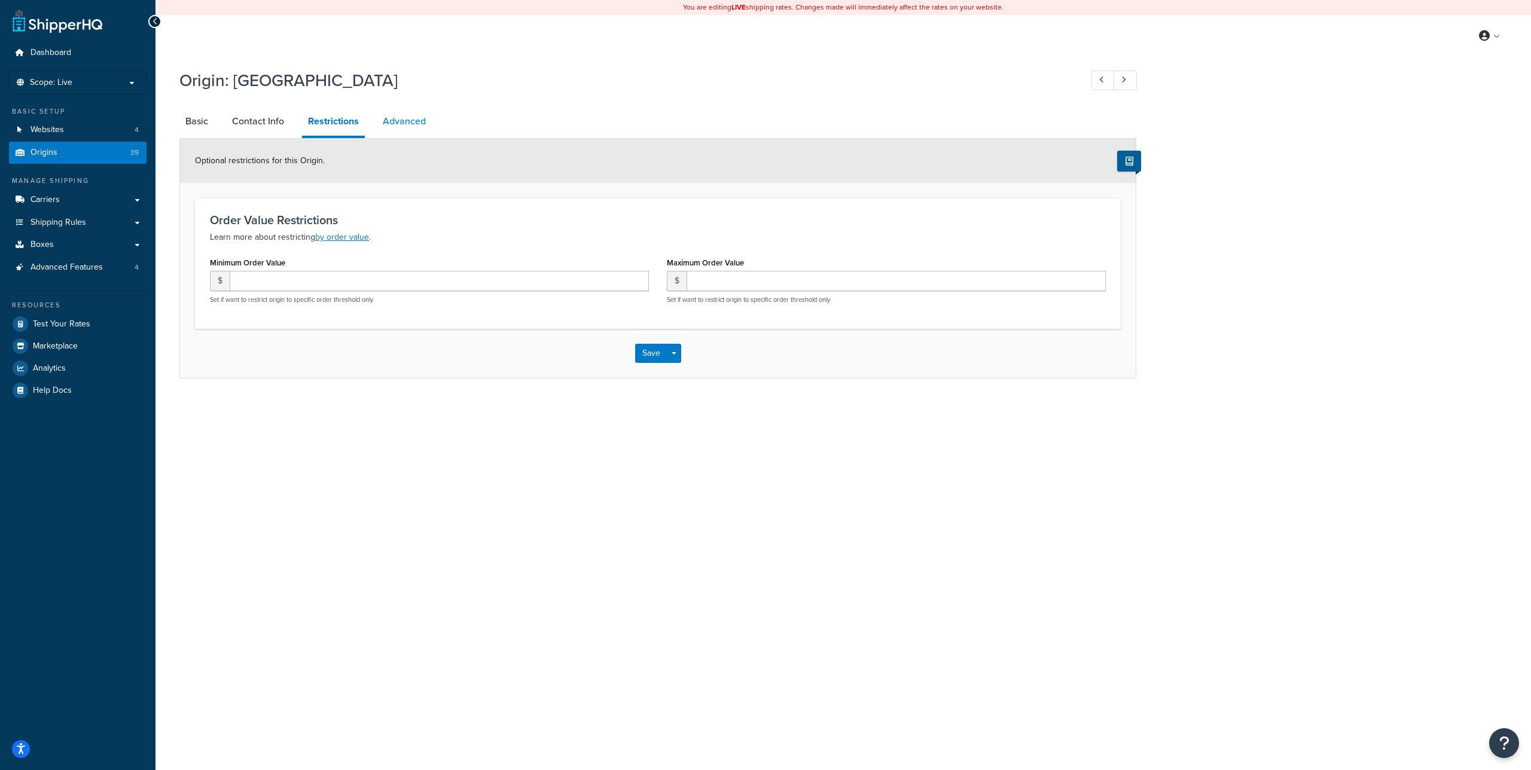
click at [419, 119] on link "Advanced" at bounding box center [404, 121] width 55 height 29
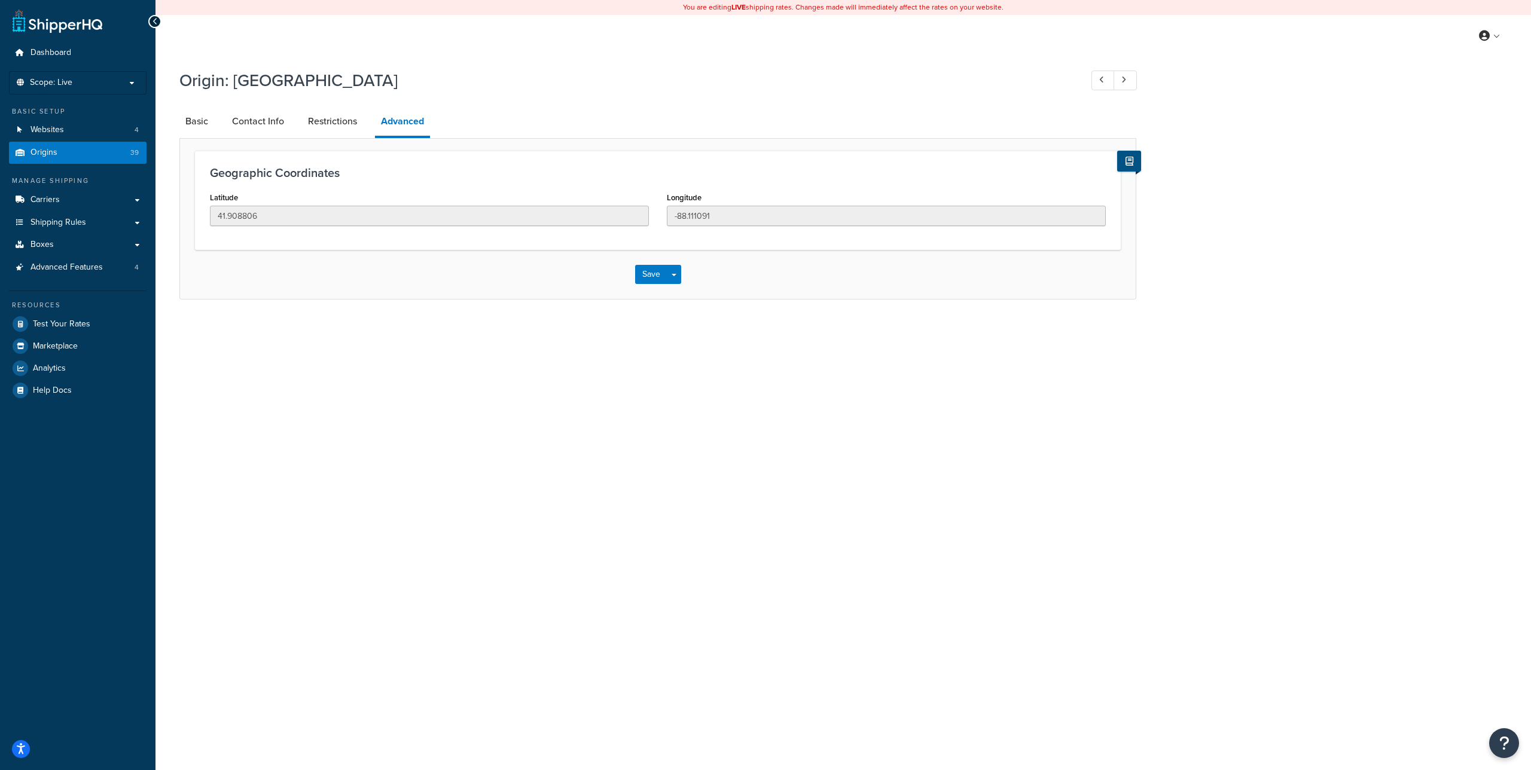
click at [1124, 163] on button at bounding box center [1129, 161] width 24 height 21
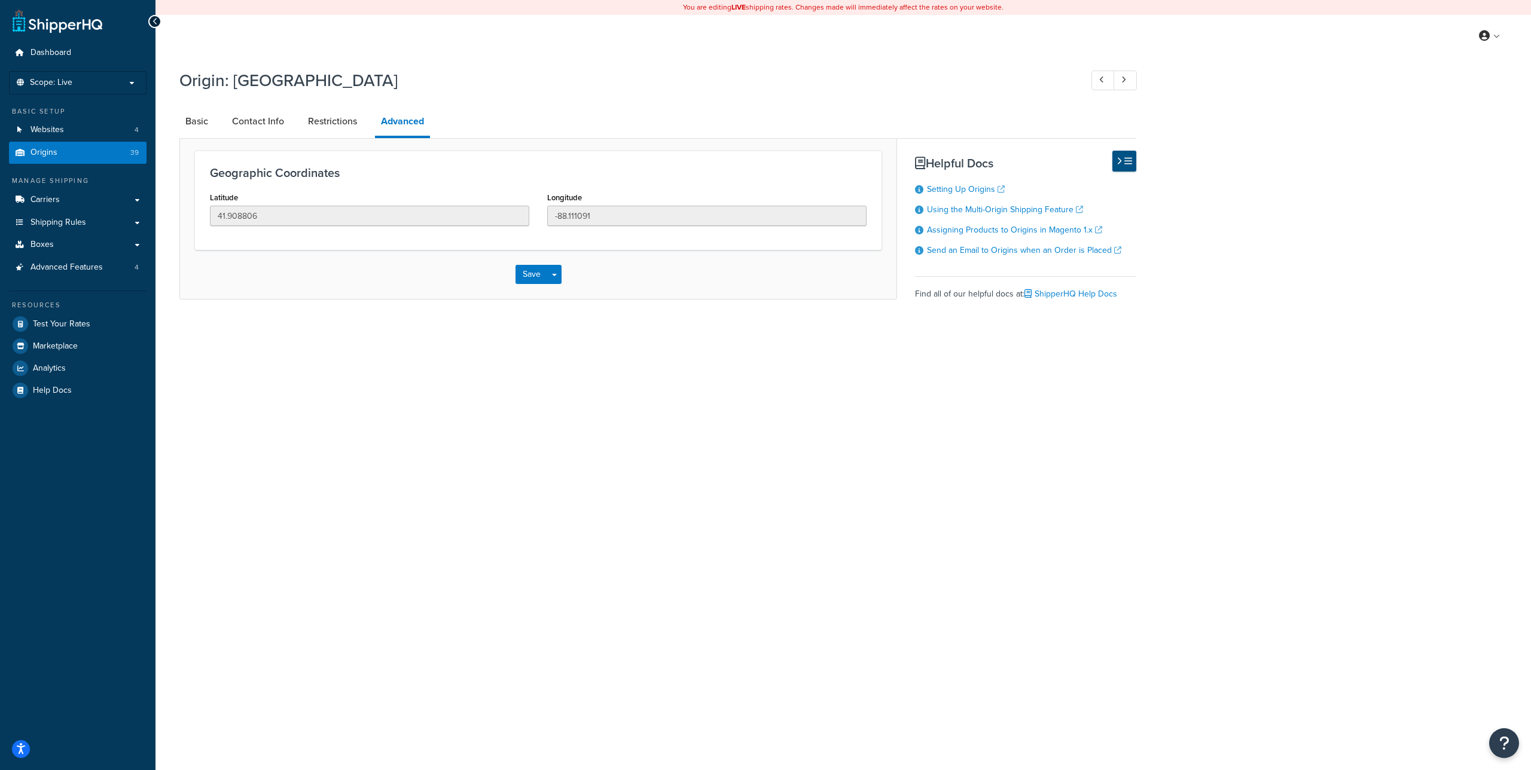
click at [1123, 163] on button at bounding box center [1124, 161] width 24 height 21
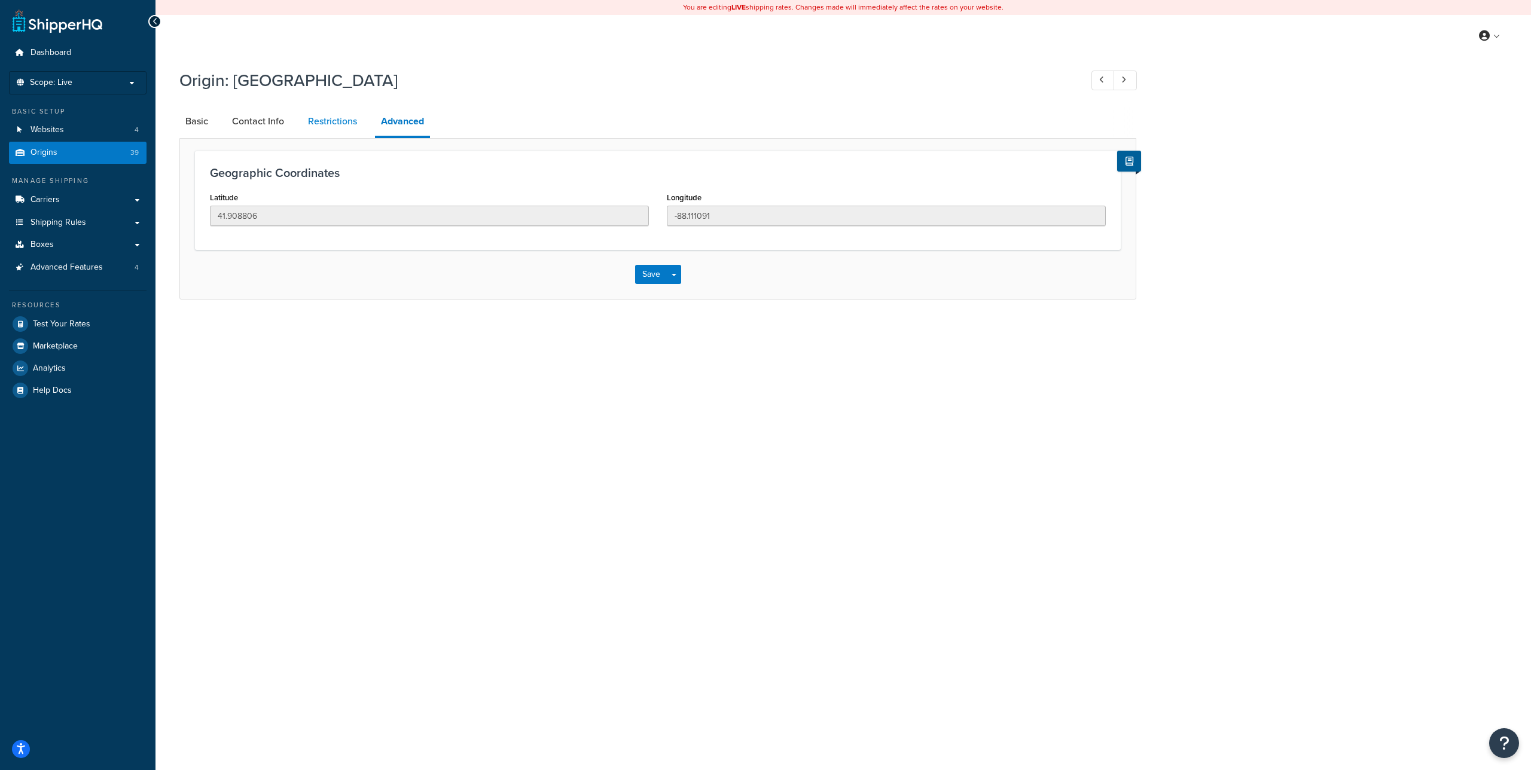
click at [327, 124] on link "Restrictions" at bounding box center [332, 121] width 61 height 29
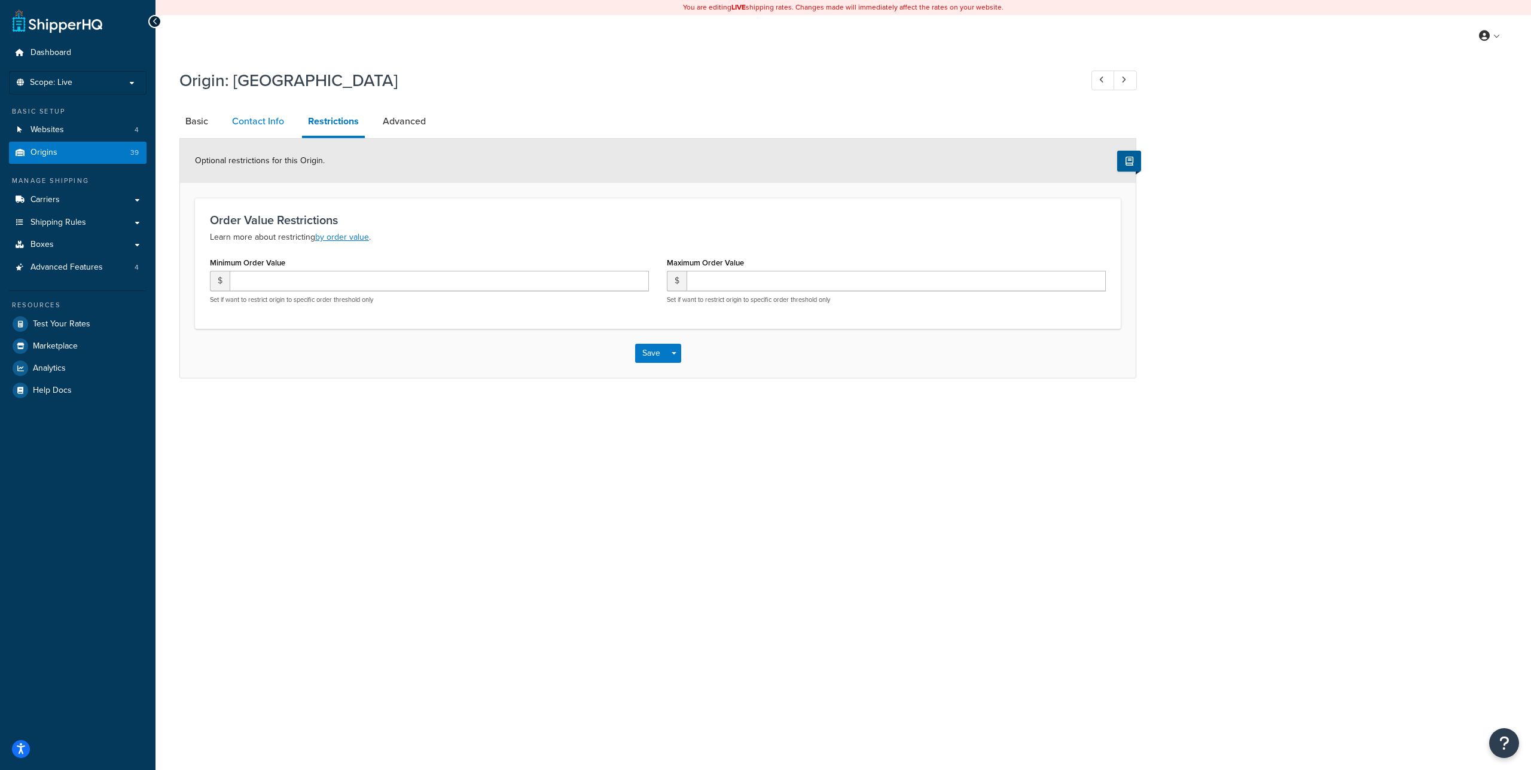
click at [261, 121] on link "Contact Info" at bounding box center [258, 121] width 64 height 29
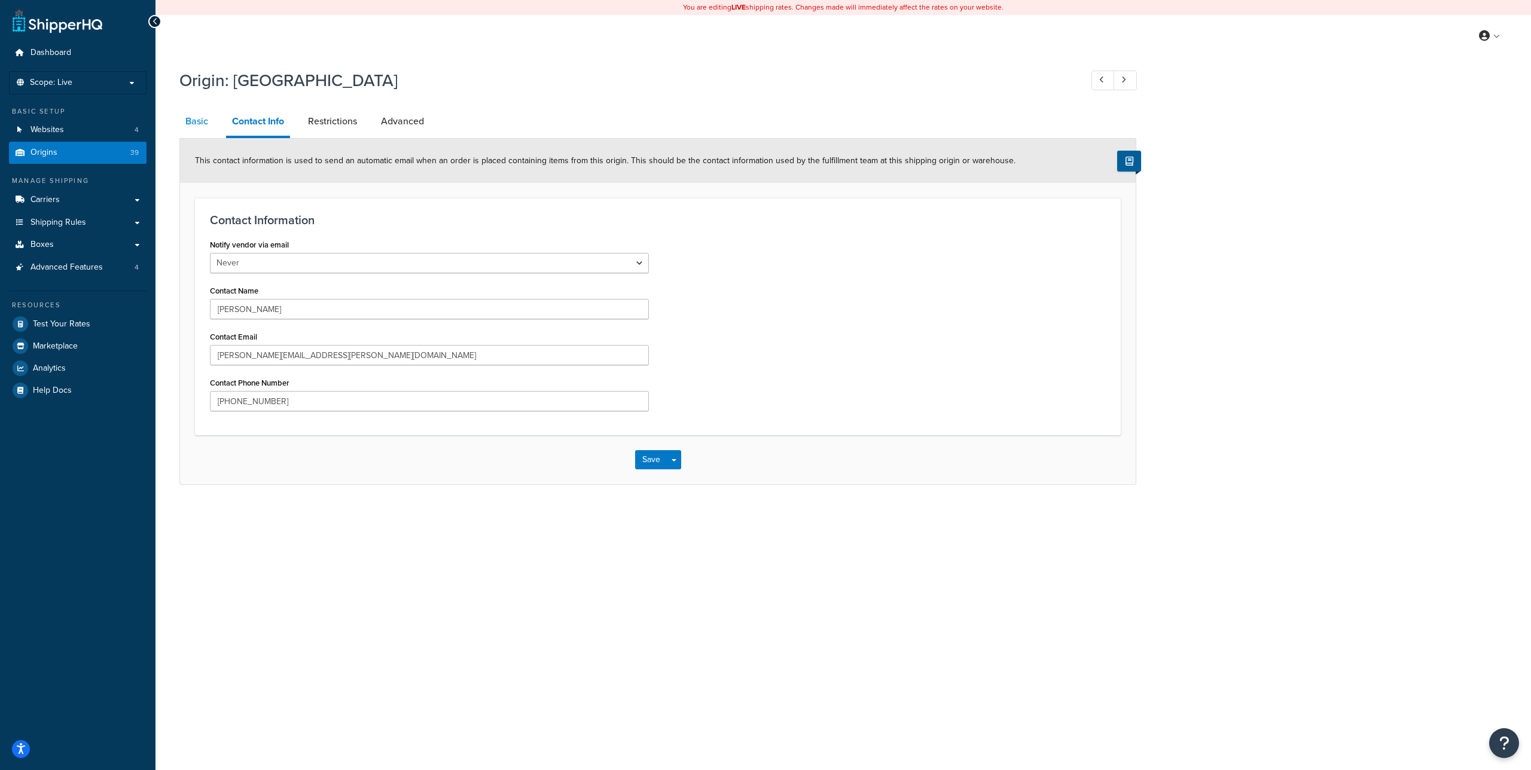
click at [199, 120] on link "Basic" at bounding box center [196, 121] width 35 height 29
select select "13"
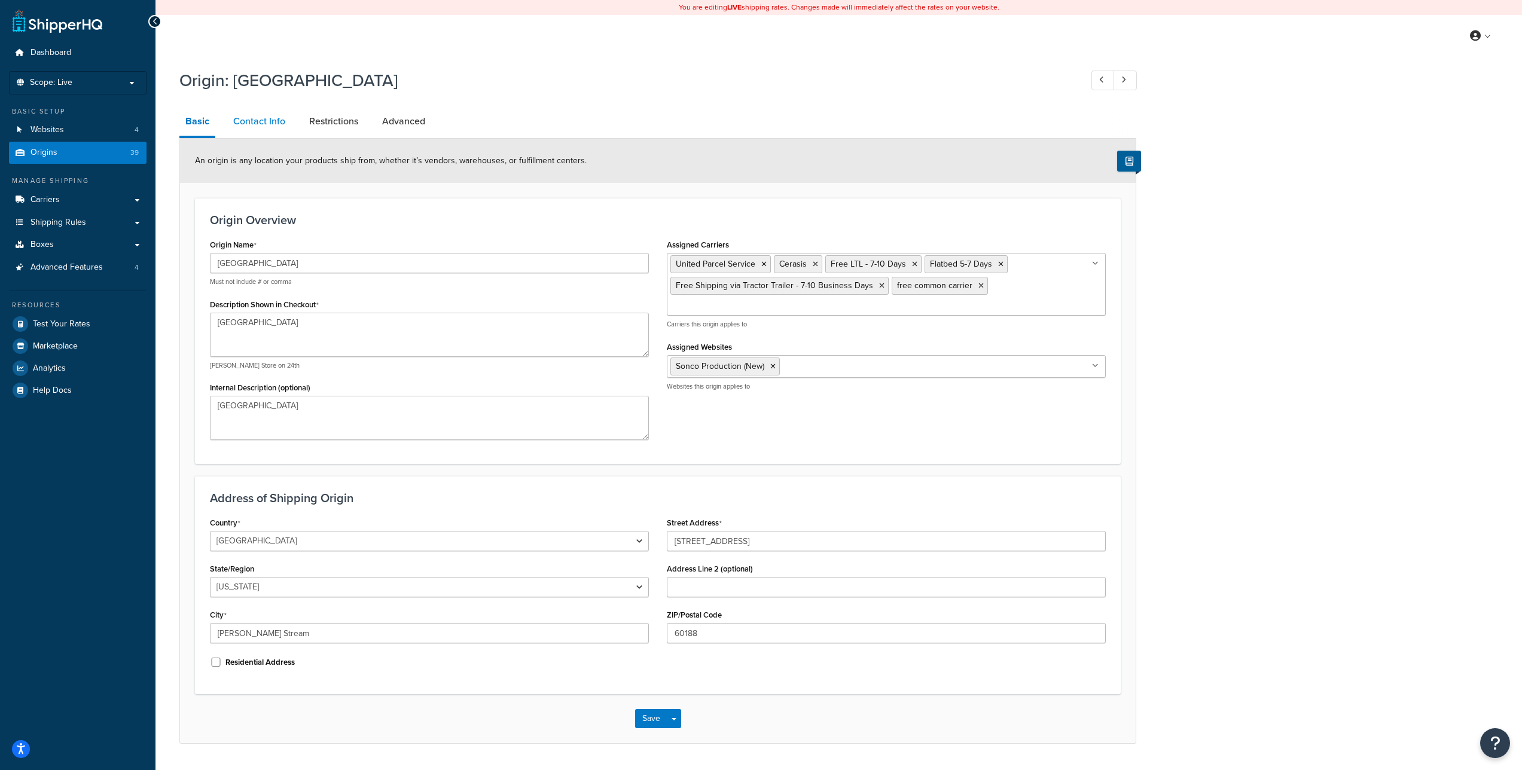
click at [252, 119] on link "Contact Info" at bounding box center [259, 121] width 64 height 29
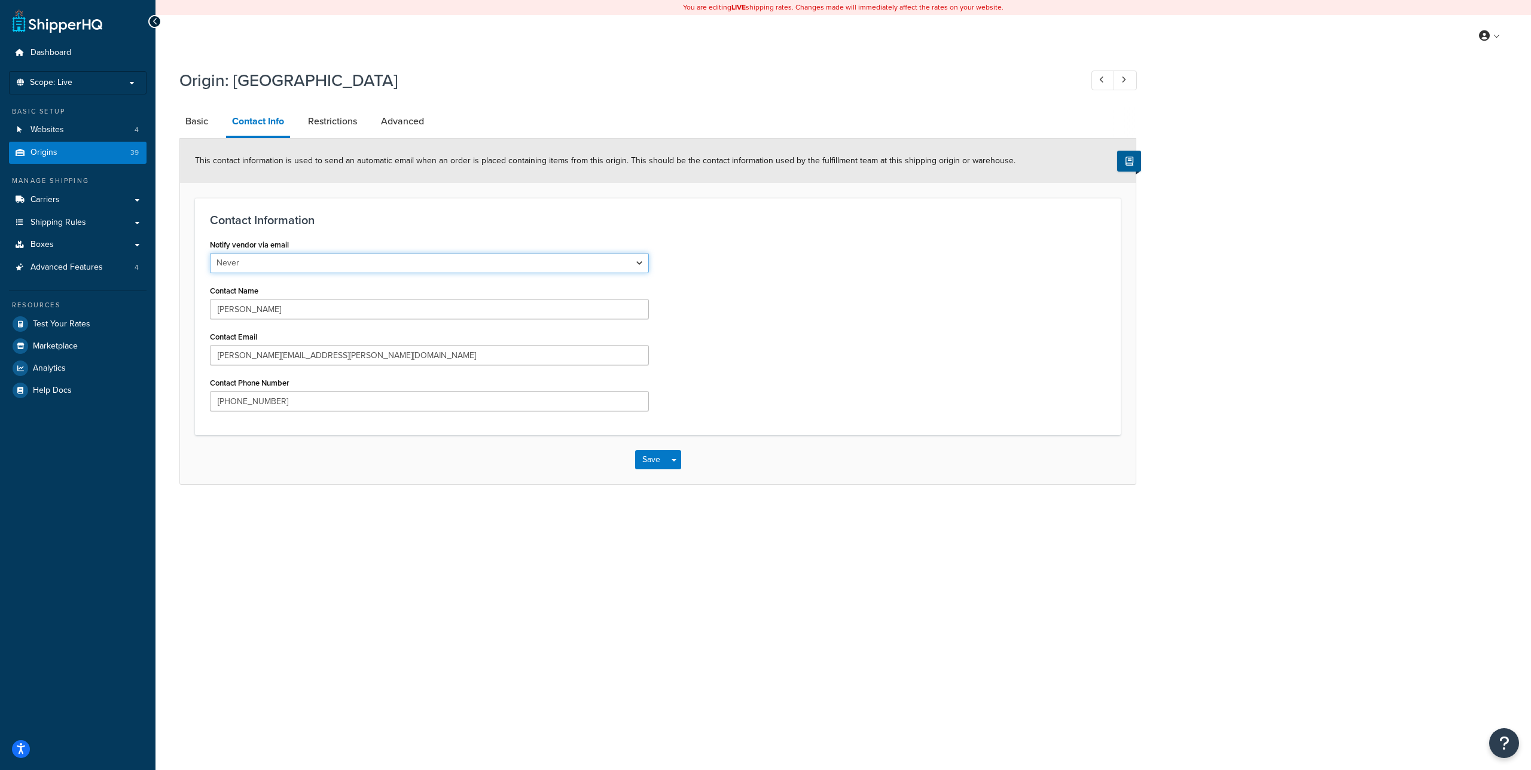
click at [376, 265] on select "Never When Order is Placed When Invoice is Placed" at bounding box center [429, 263] width 439 height 20
click at [203, 120] on link "Basic" at bounding box center [196, 121] width 35 height 29
select select "13"
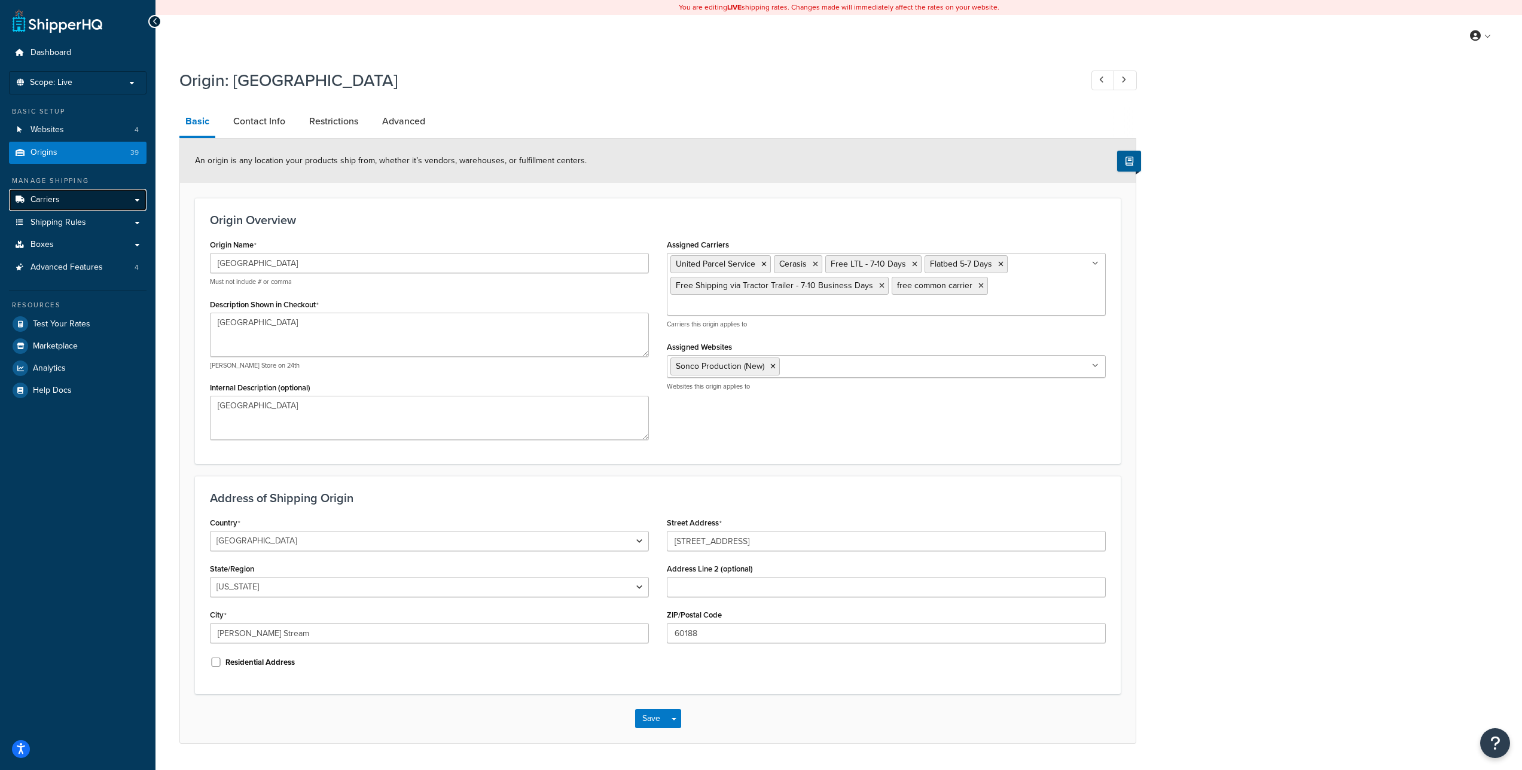
click at [99, 201] on link "Carriers" at bounding box center [78, 200] width 138 height 22
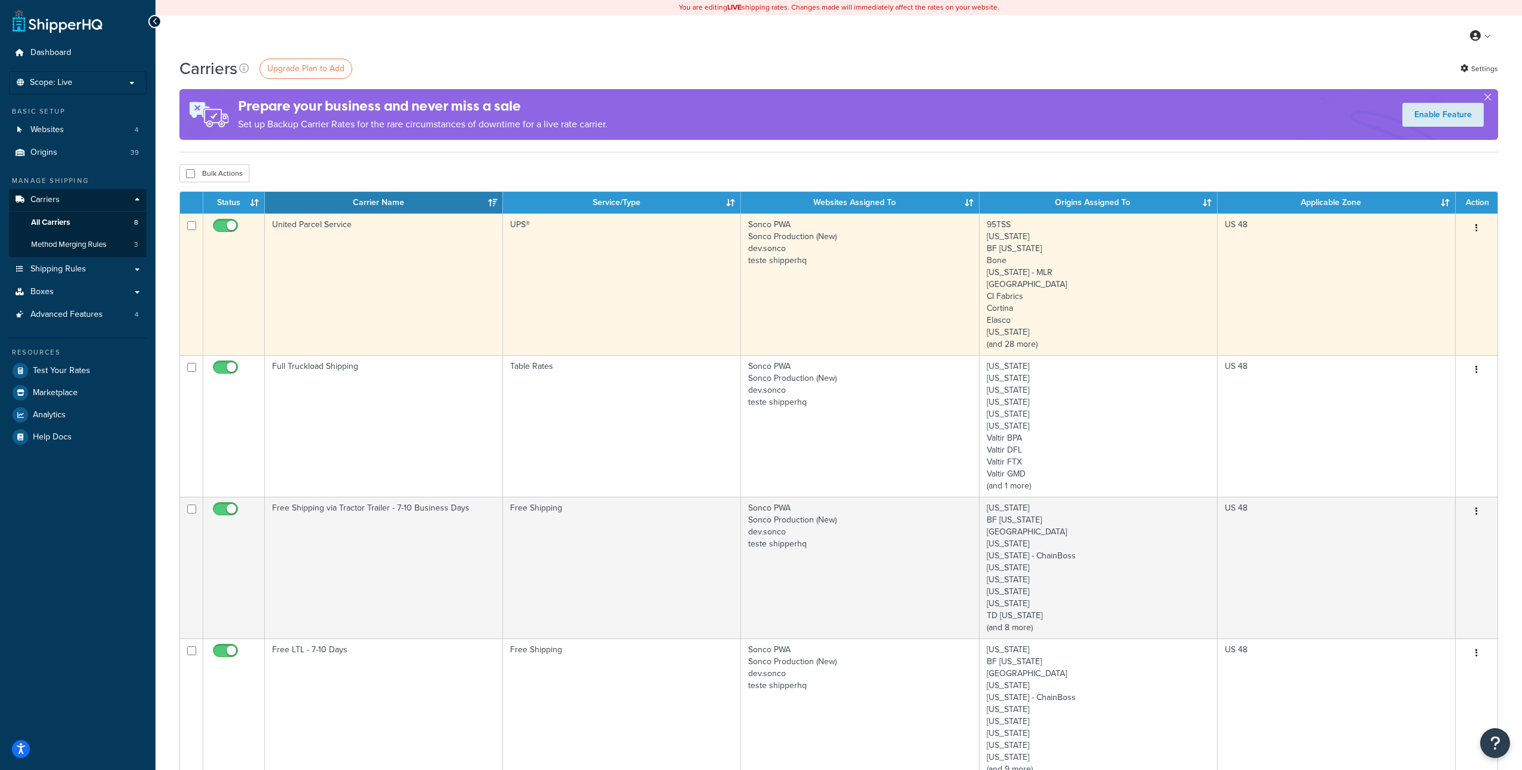
click at [1475, 227] on icon "button" at bounding box center [1476, 228] width 2 height 8
click at [1447, 242] on link "Edit" at bounding box center [1428, 252] width 94 height 25
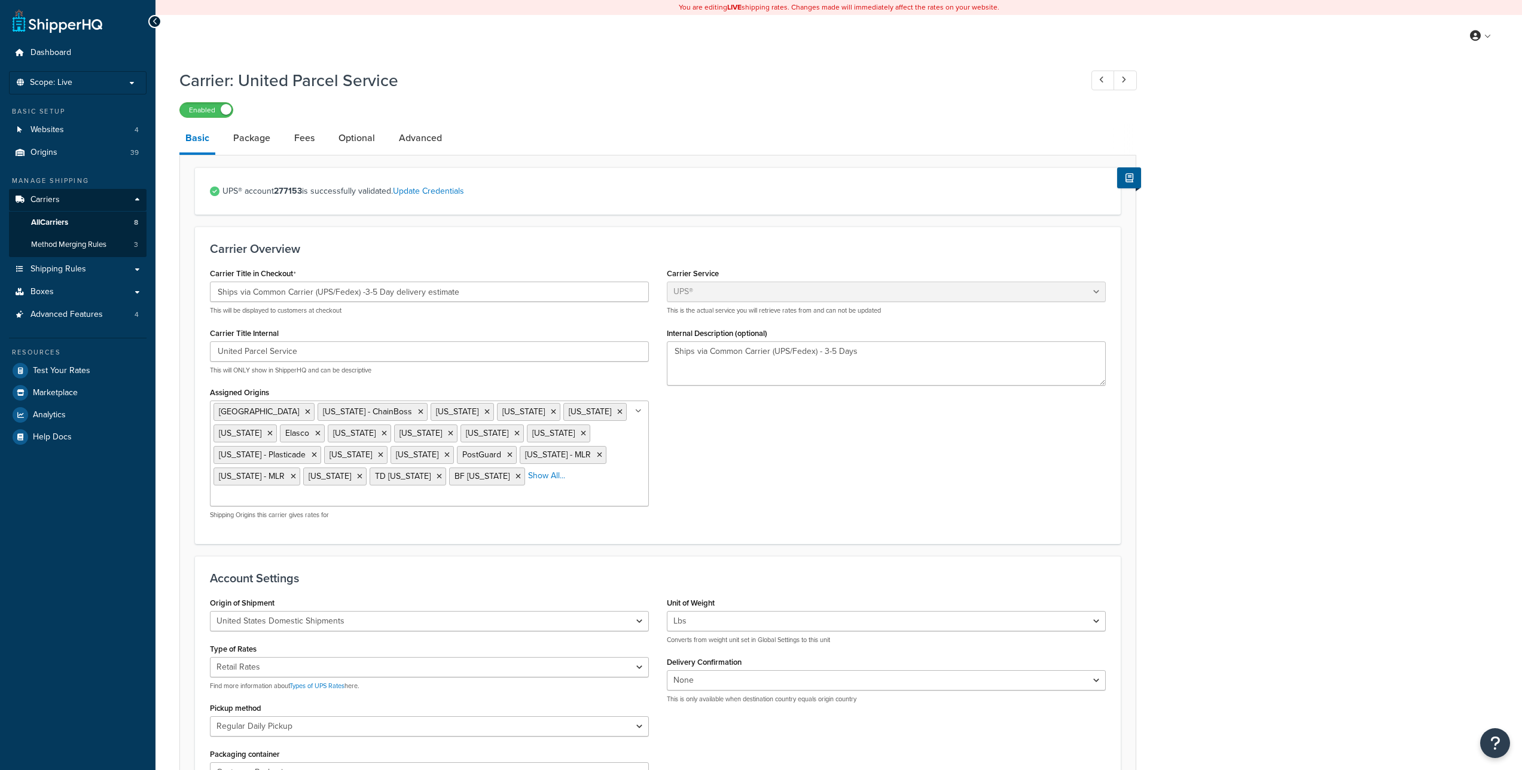
select select "ups"
select select "04"
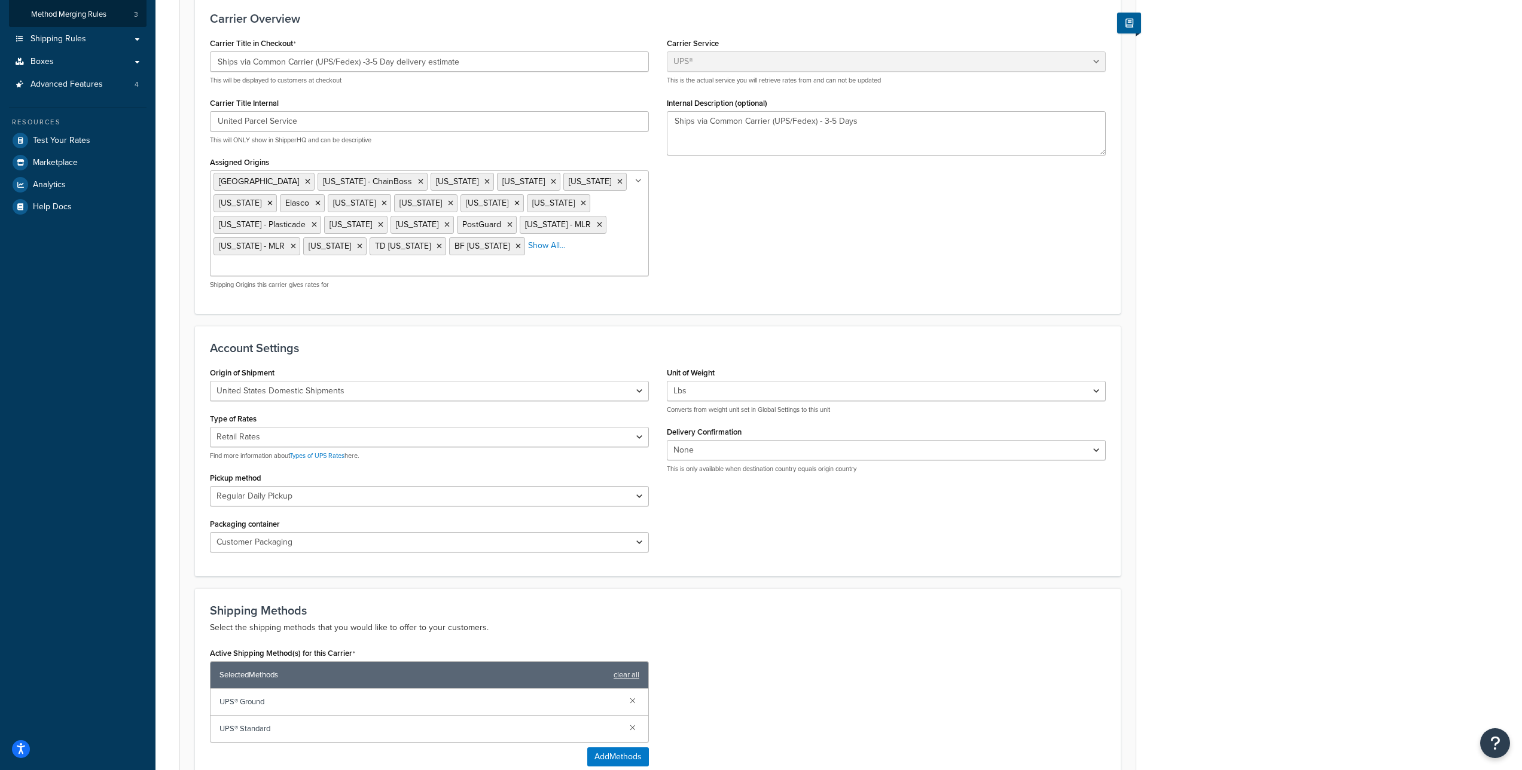
scroll to position [7, 0]
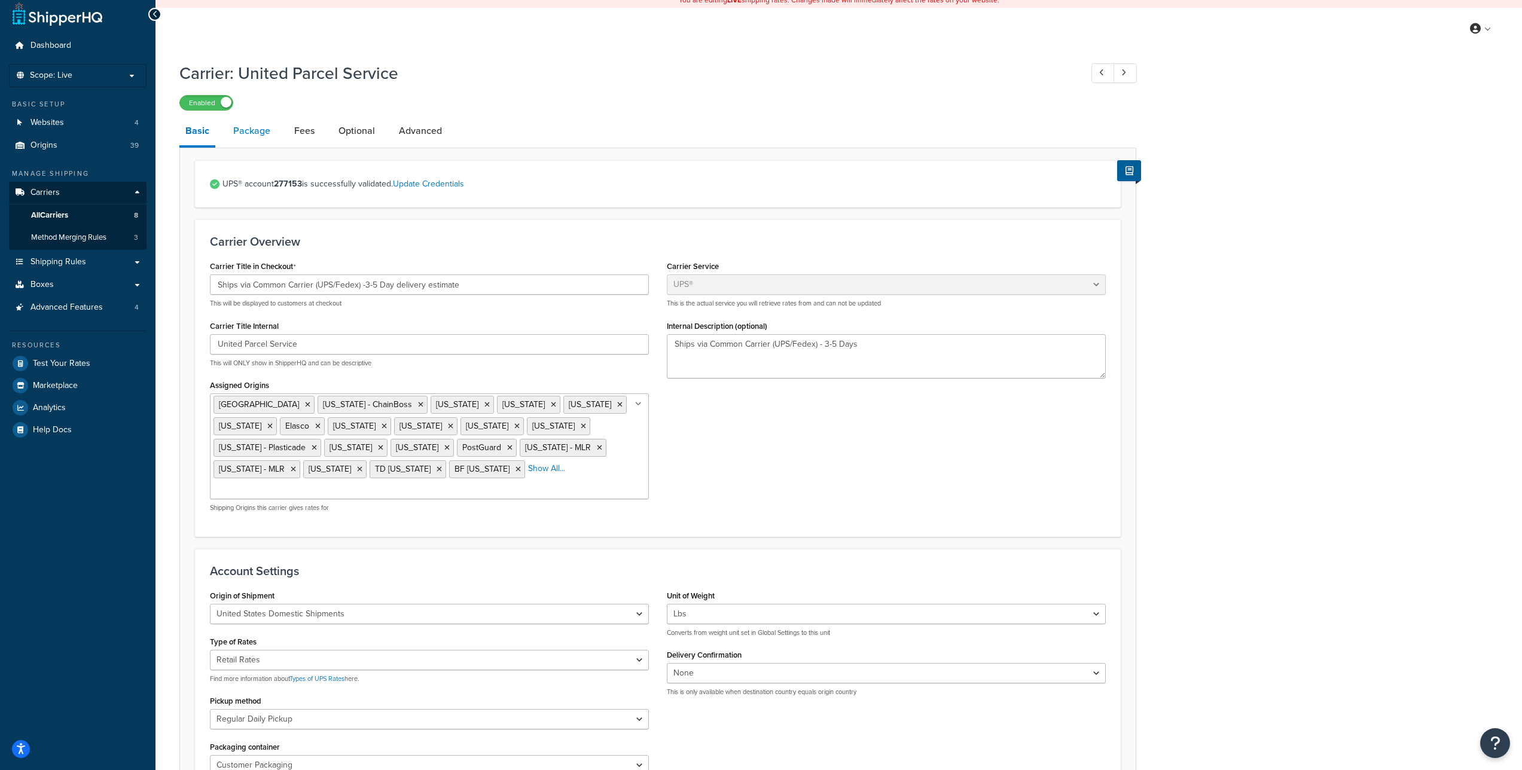
click at [242, 132] on link "Package" at bounding box center [251, 131] width 49 height 29
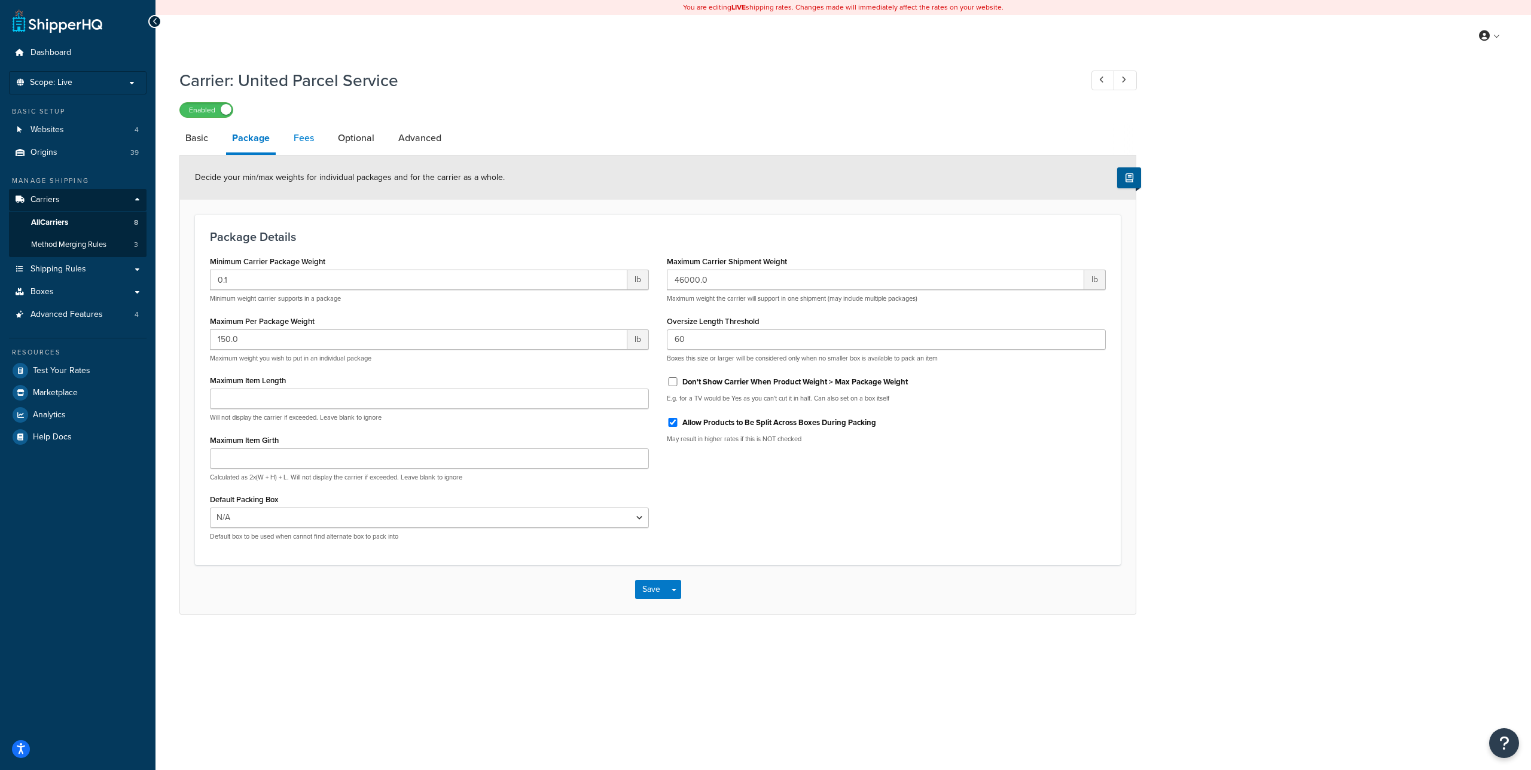
click at [313, 135] on link "Fees" at bounding box center [304, 138] width 32 height 29
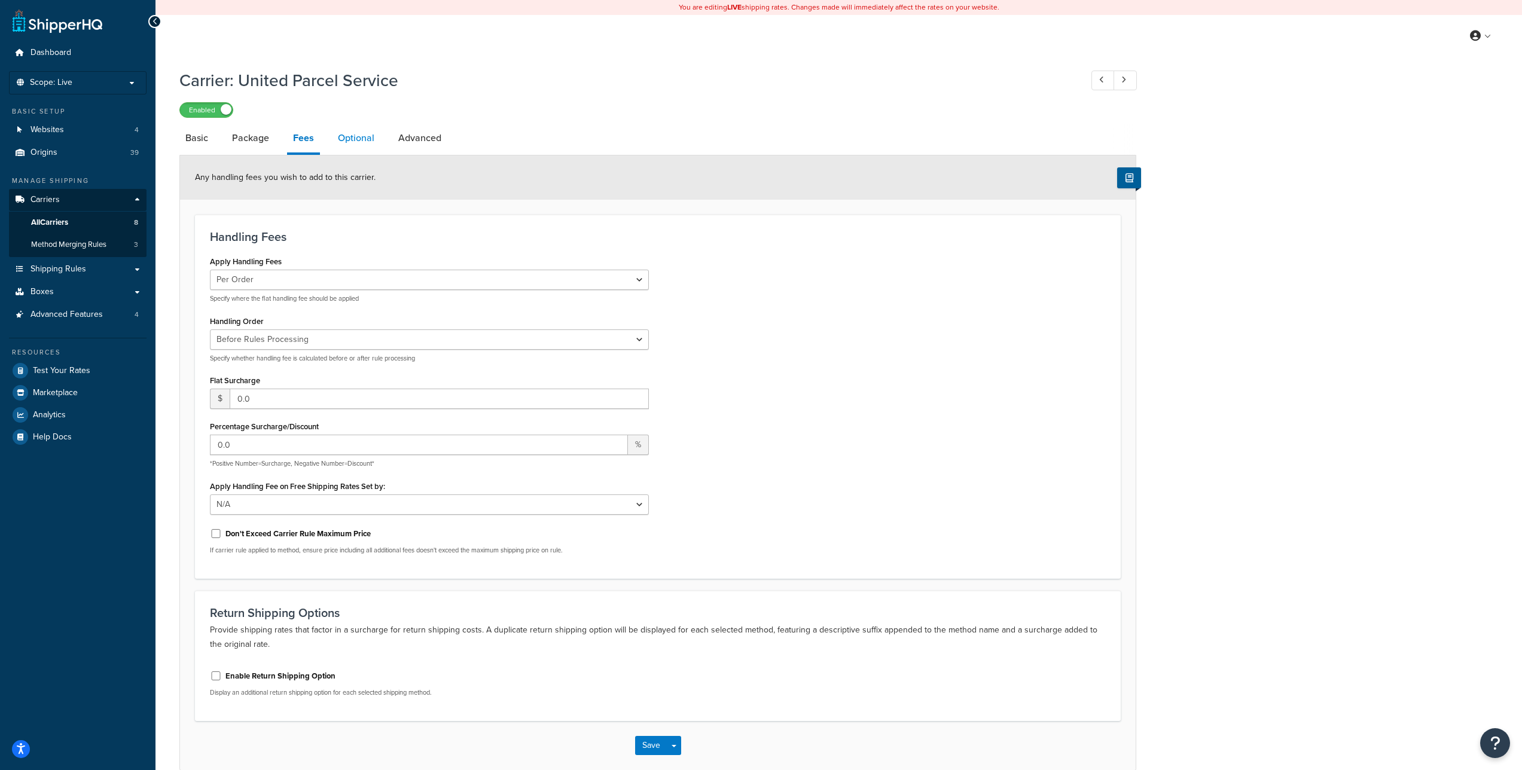
click at [343, 135] on link "Optional" at bounding box center [356, 138] width 48 height 29
select select "business"
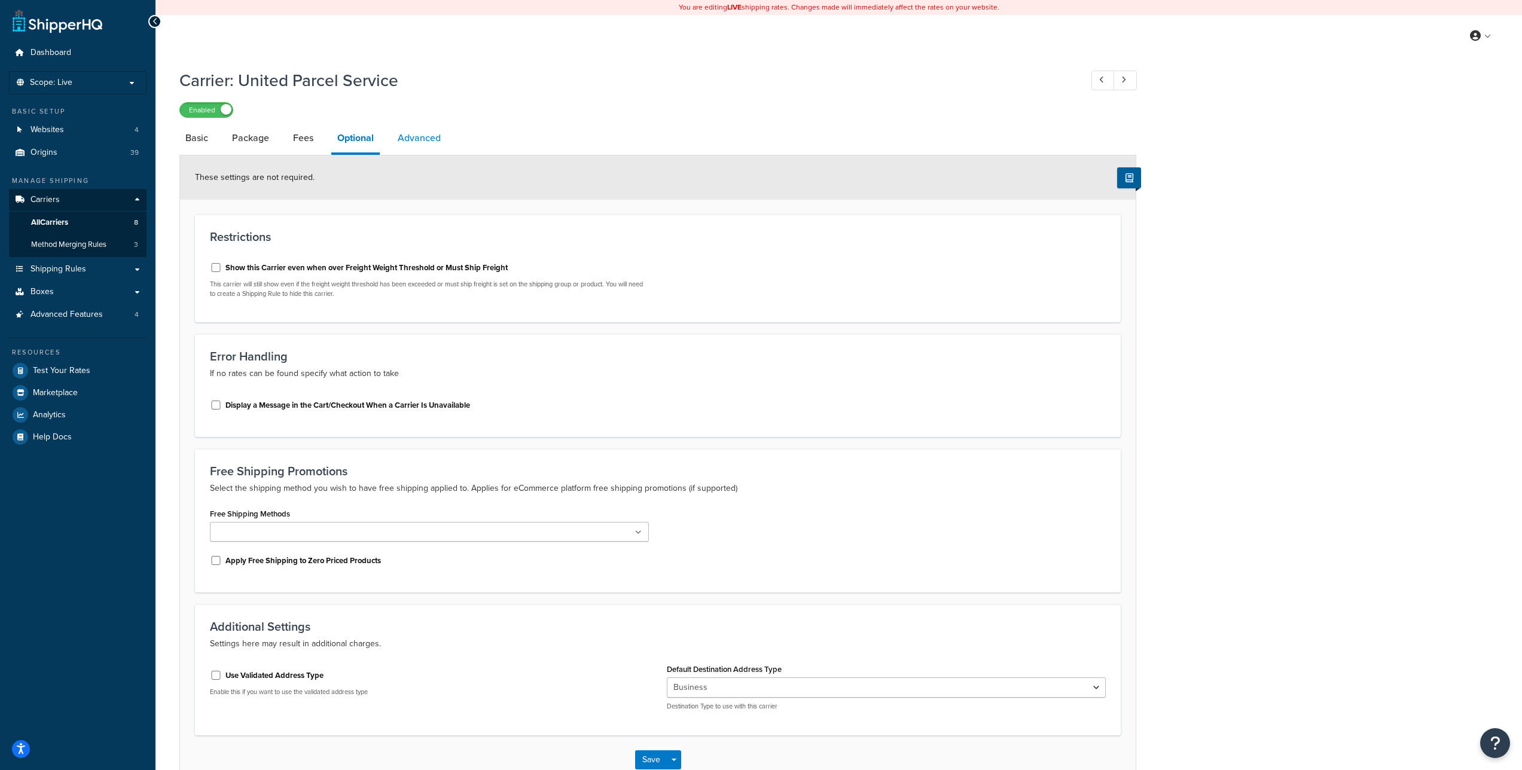
click at [409, 139] on link "Advanced" at bounding box center [419, 138] width 55 height 29
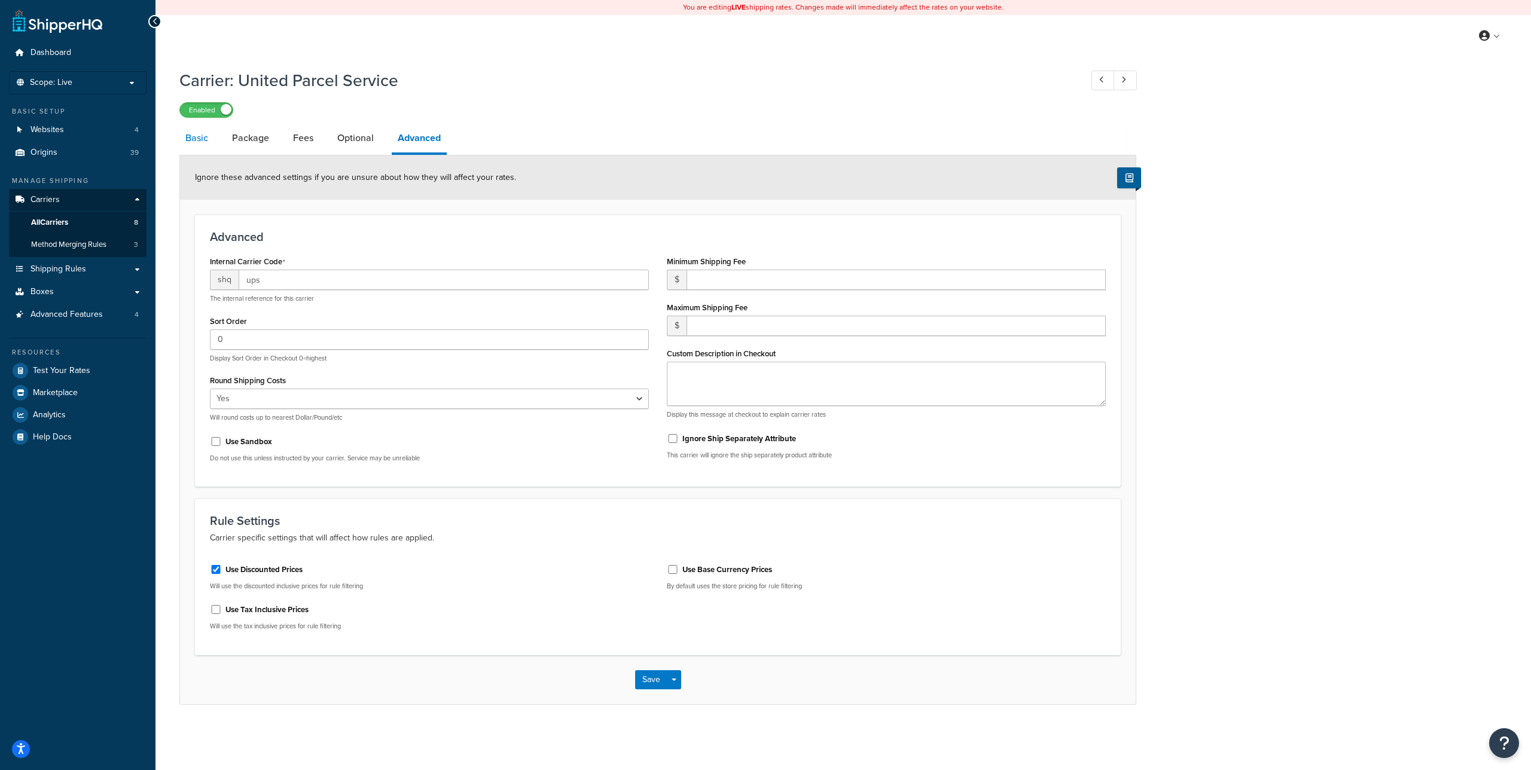
click at [203, 133] on link "Basic" at bounding box center [196, 138] width 35 height 29
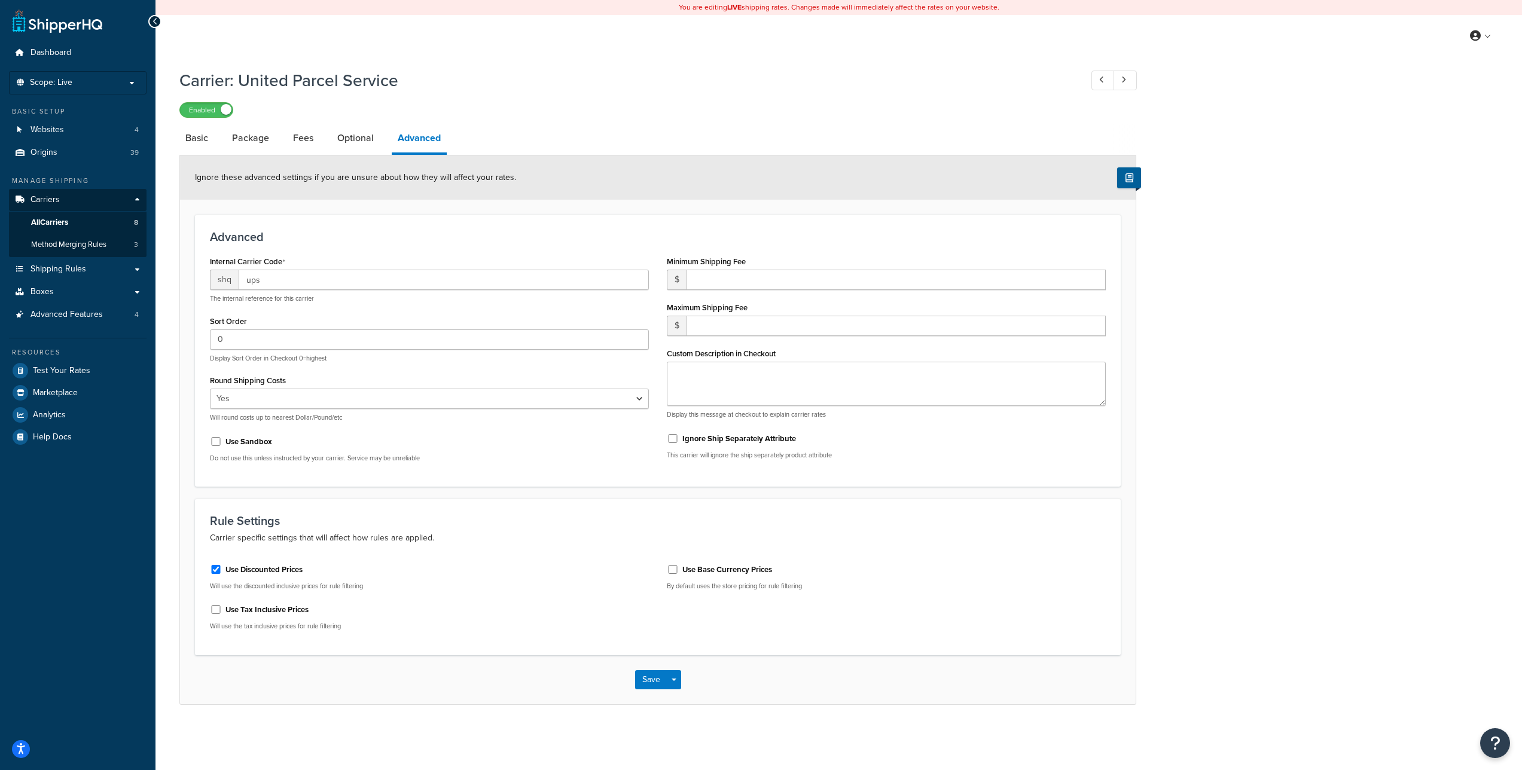
select select "ups"
select select "04"
